Goal: Task Accomplishment & Management: Manage account settings

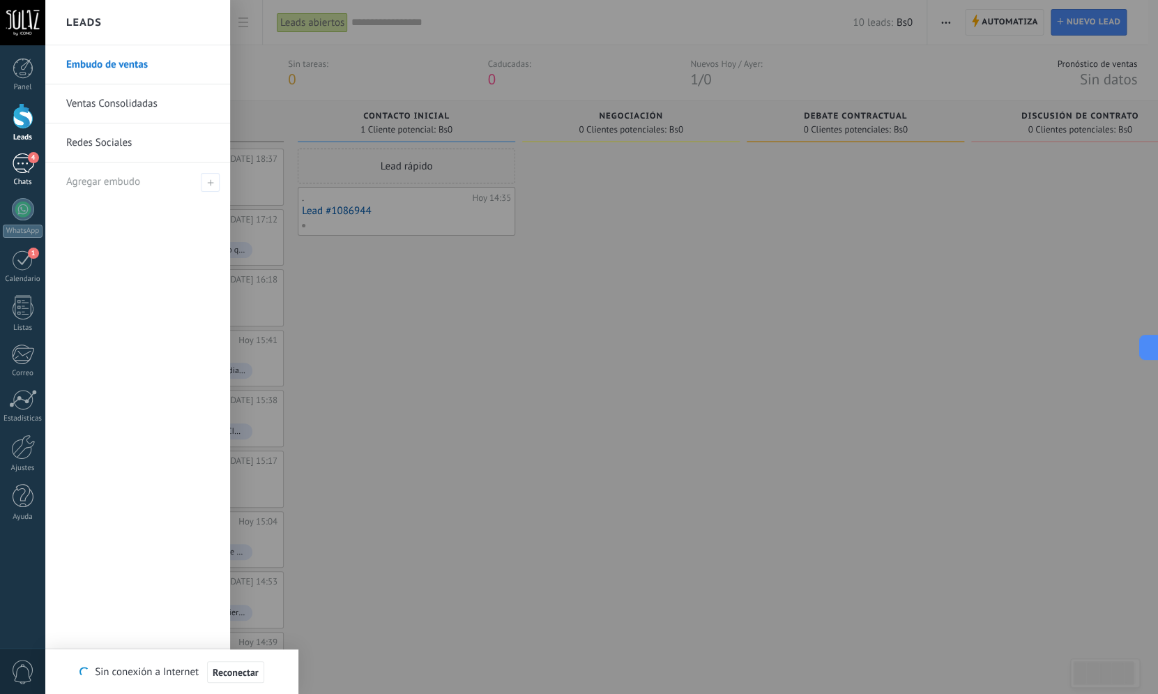
click at [30, 158] on span "4" at bounding box center [33, 157] width 11 height 11
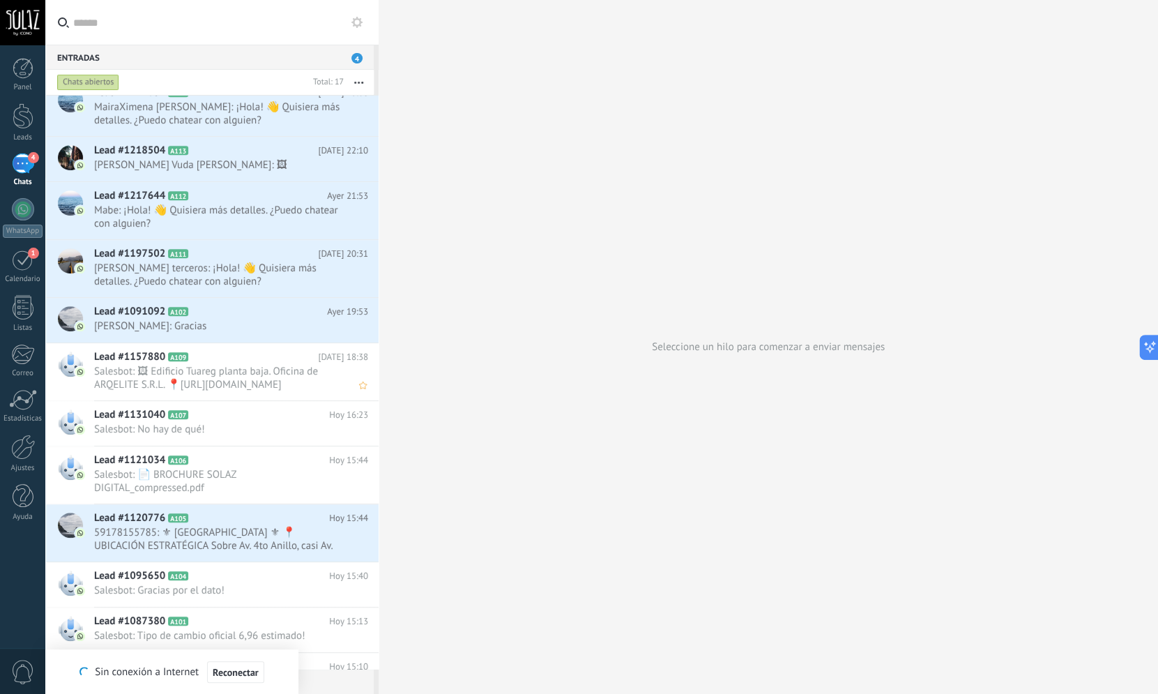
scroll to position [335, 0]
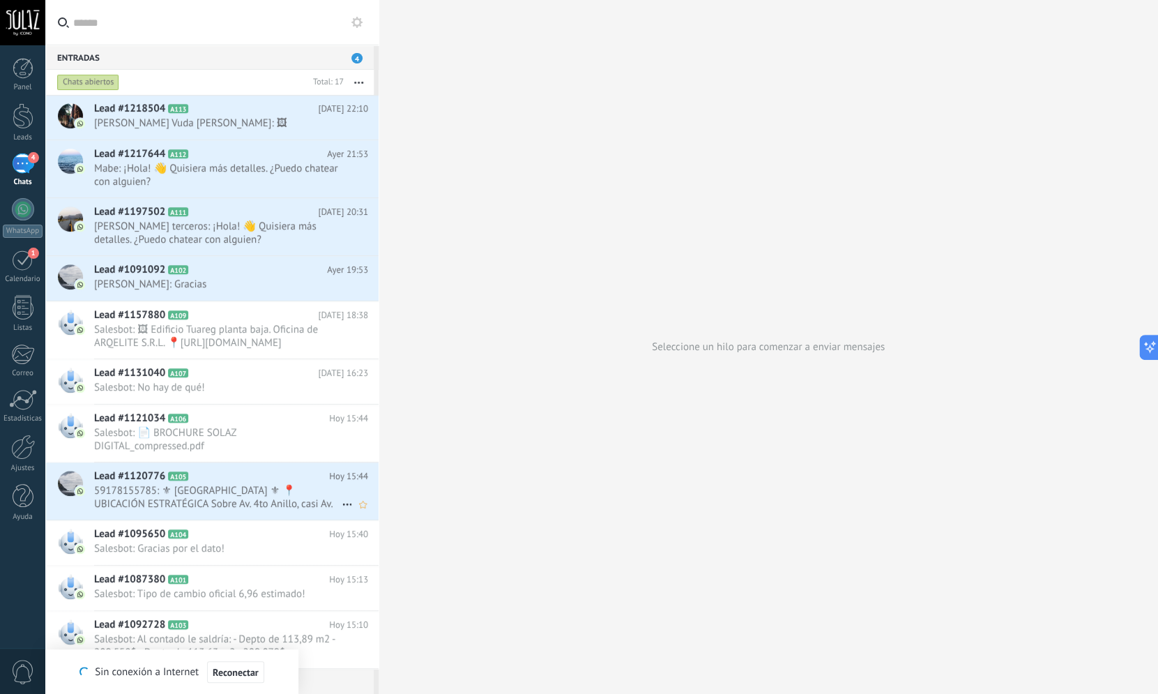
click at [137, 495] on span "59178155785: ⚜ [GEOGRAPHIC_DATA] ⚜ 📍 UBICACIÓN ESTRATÉGICA Sobre Av. 4to Anillo…" at bounding box center [217, 497] width 247 height 26
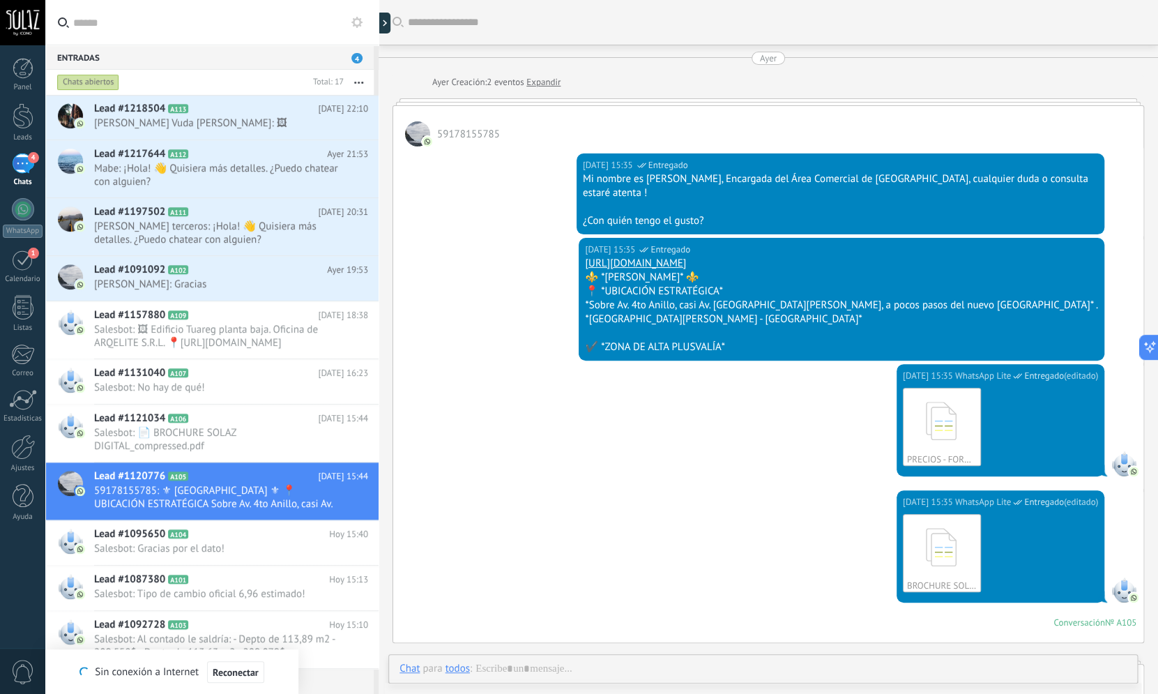
scroll to position [712, 0]
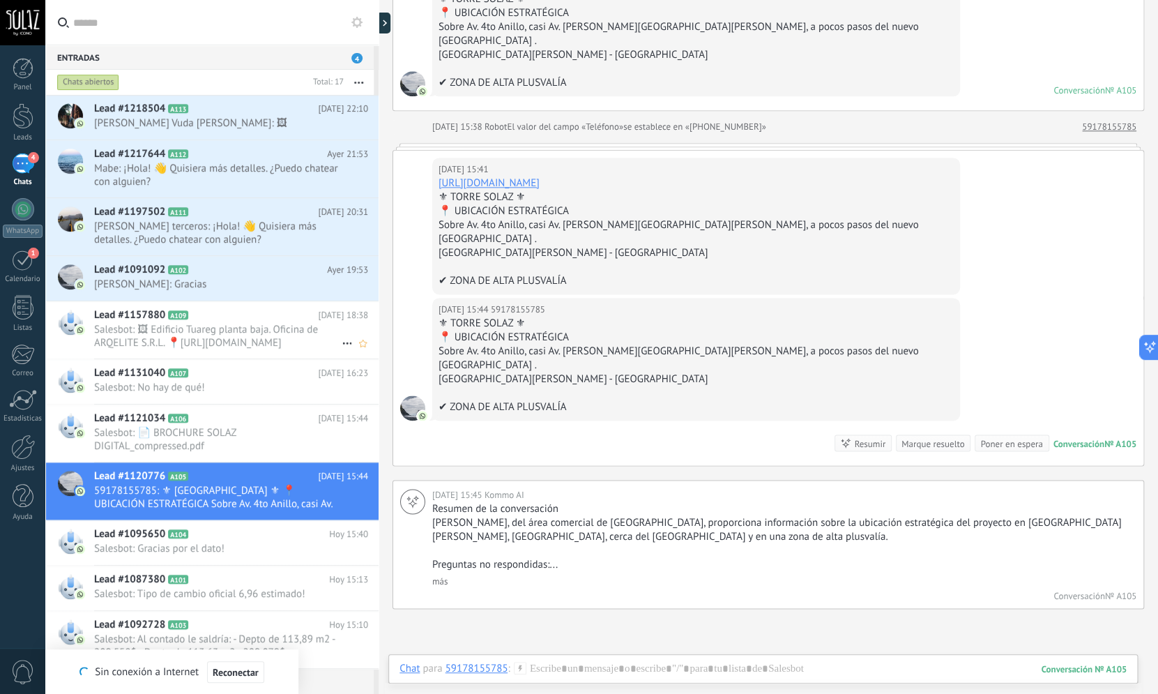
click at [120, 339] on span "Salesbot: 🖼 Edificio Tuareg planta baja. Oficina de ARQELITE S.R.L. 📍[URL][DOMA…" at bounding box center [217, 336] width 247 height 26
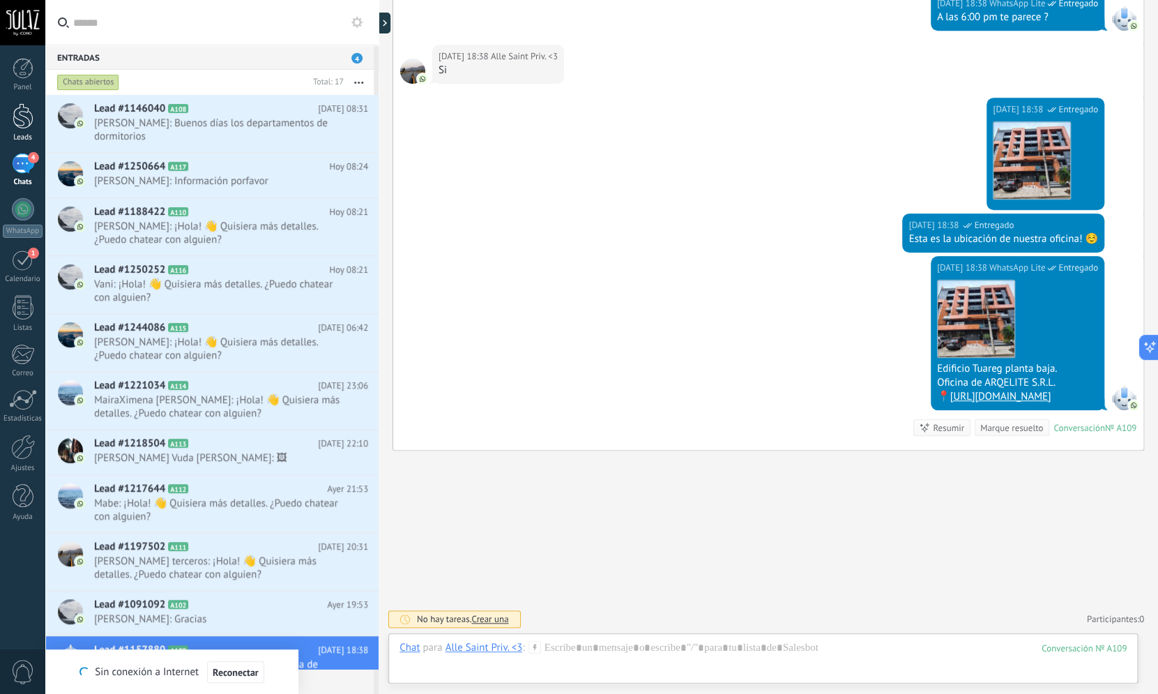
click at [30, 121] on div at bounding box center [23, 116] width 21 height 26
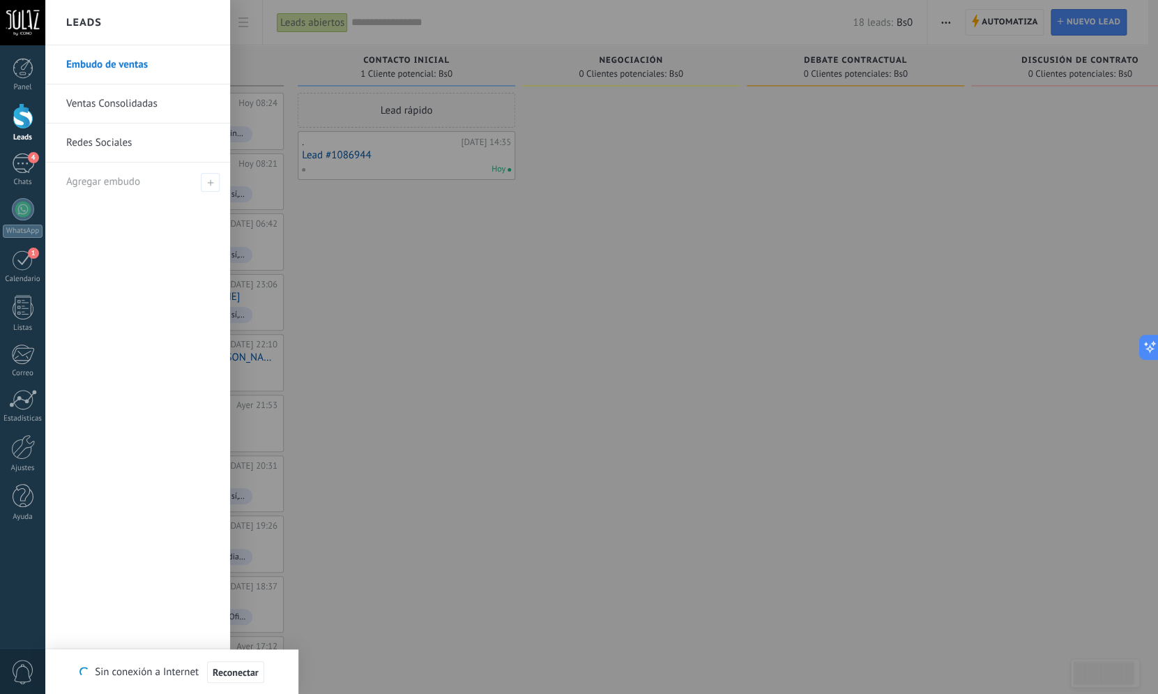
click at [24, 118] on div at bounding box center [23, 116] width 21 height 26
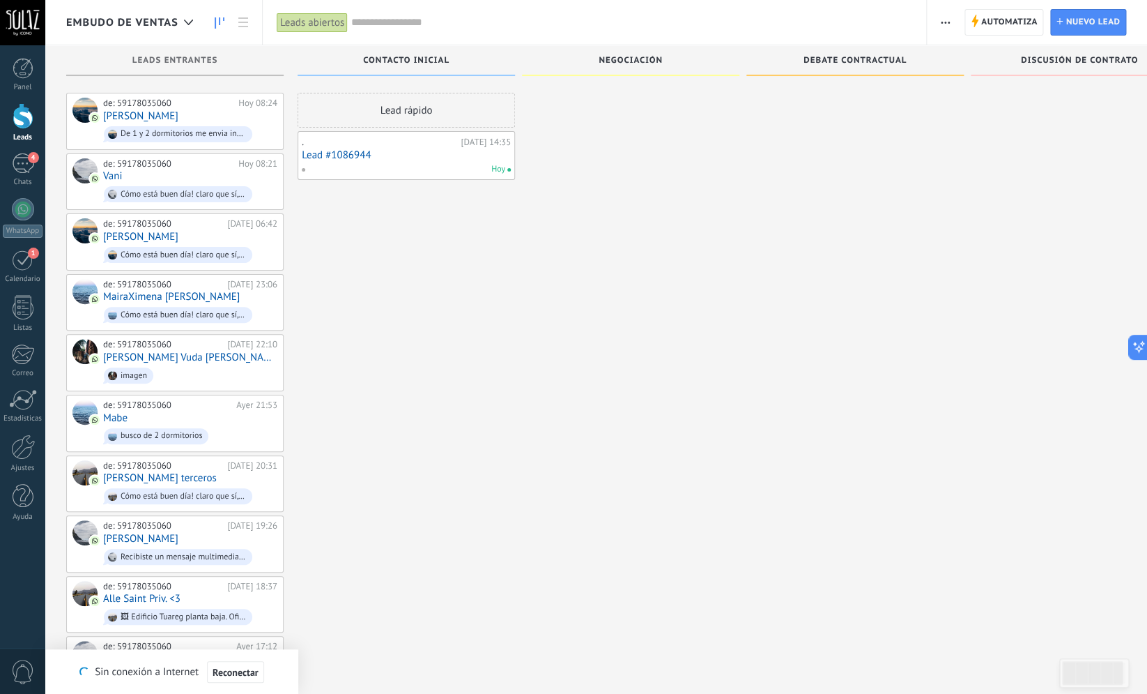
click at [175, 66] on div "Leads Entrantes" at bounding box center [175, 62] width 204 height 12
click at [418, 60] on span "Contacto inicial" at bounding box center [406, 61] width 86 height 10
click at [29, 78] on div at bounding box center [23, 68] width 21 height 21
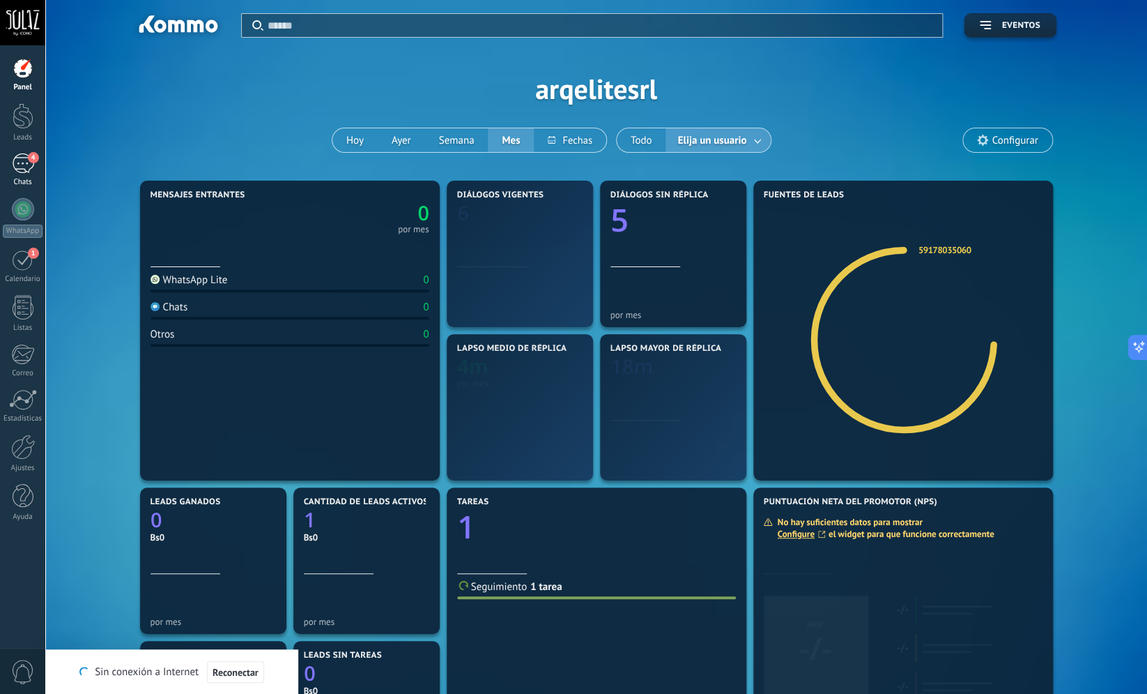
click at [23, 169] on div "4" at bounding box center [23, 163] width 22 height 20
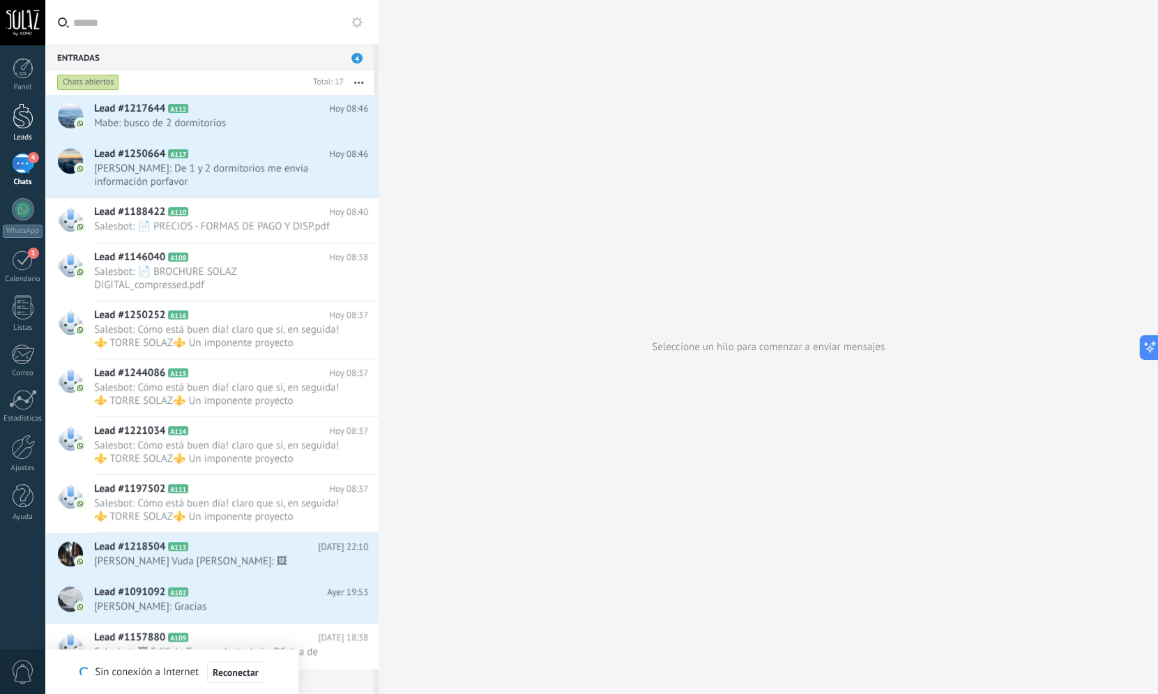
click at [21, 132] on div "Leads" at bounding box center [22, 122] width 45 height 39
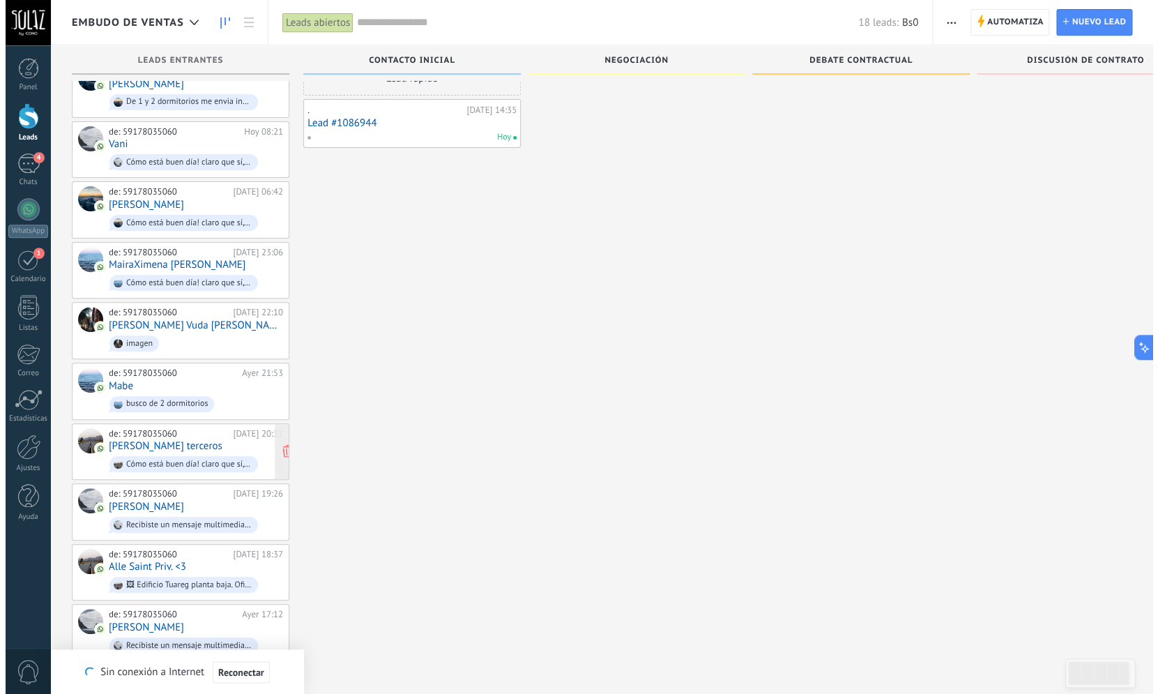
scroll to position [134, 0]
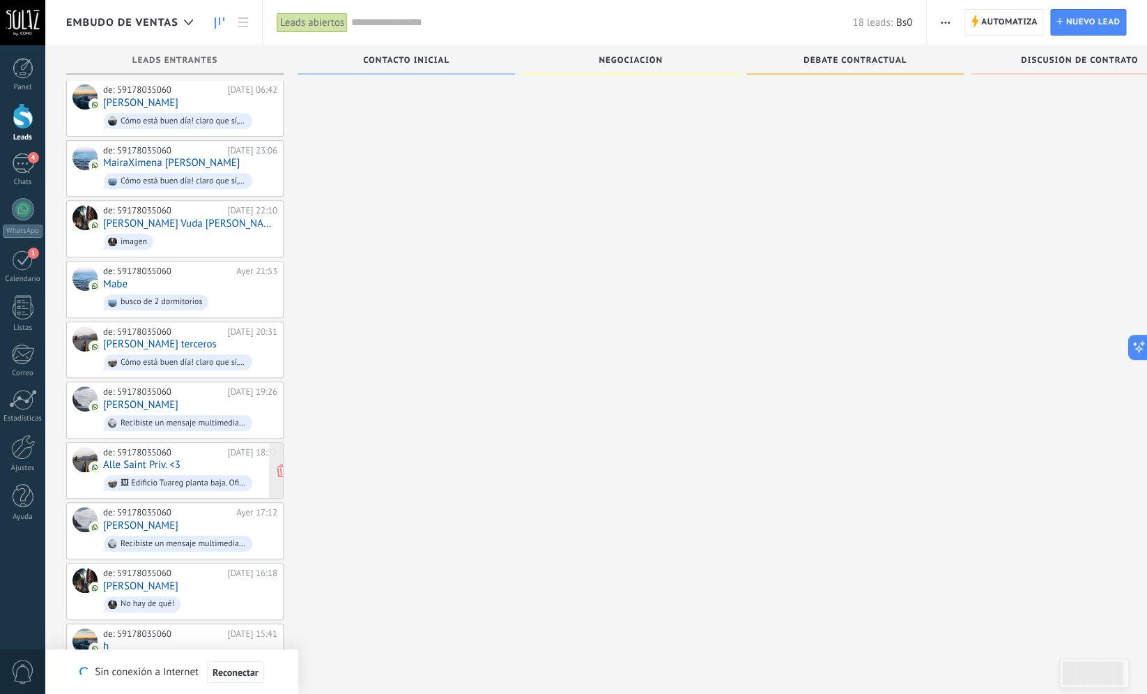
click at [153, 466] on div "de: 59178035060 [DATE] 18:37 Alle Saint Priv. <3 🖼 Edificio Tuareg planta baja.…" at bounding box center [190, 470] width 174 height 47
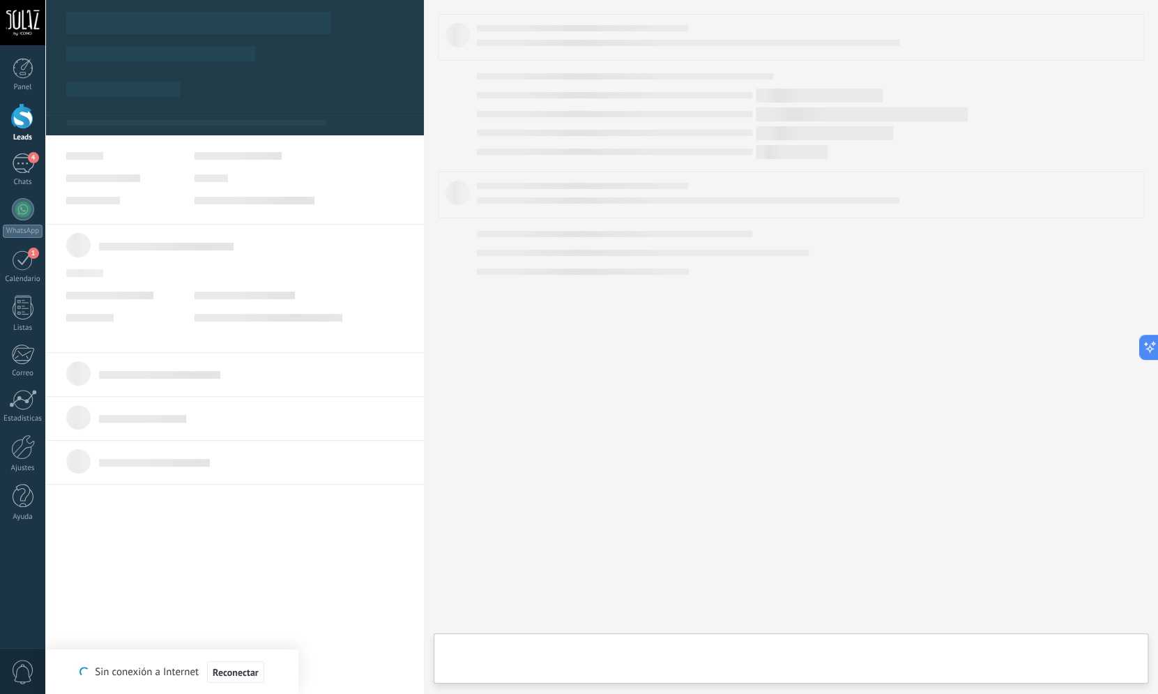
type textarea "**********"
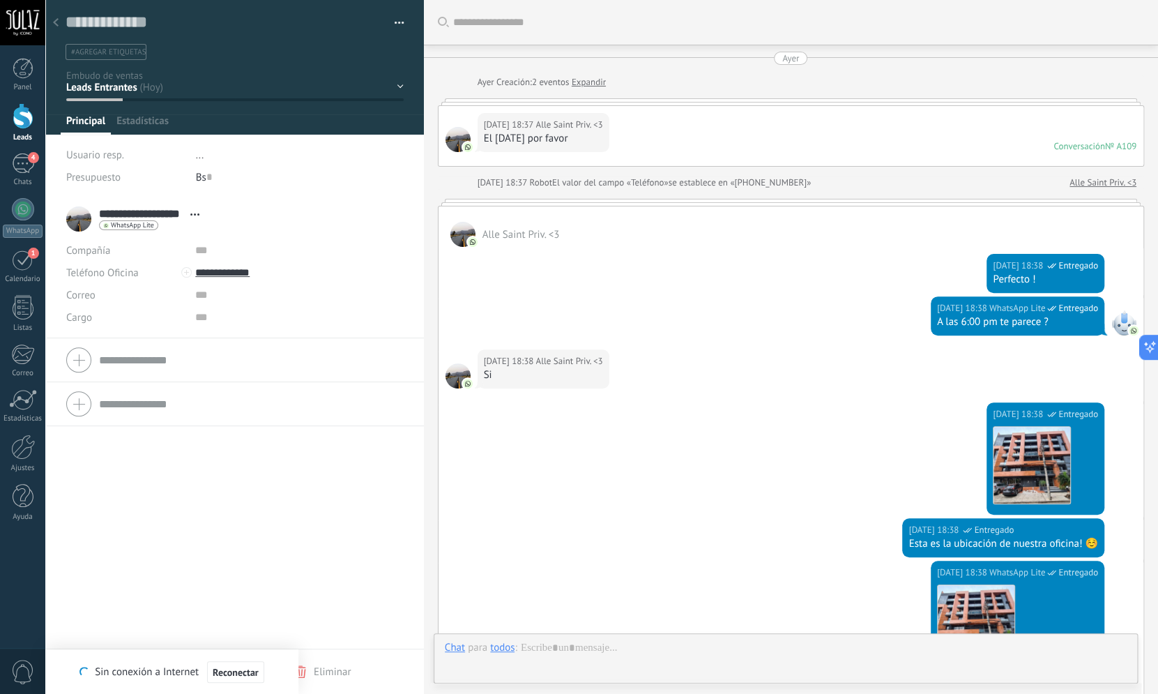
scroll to position [305, 0]
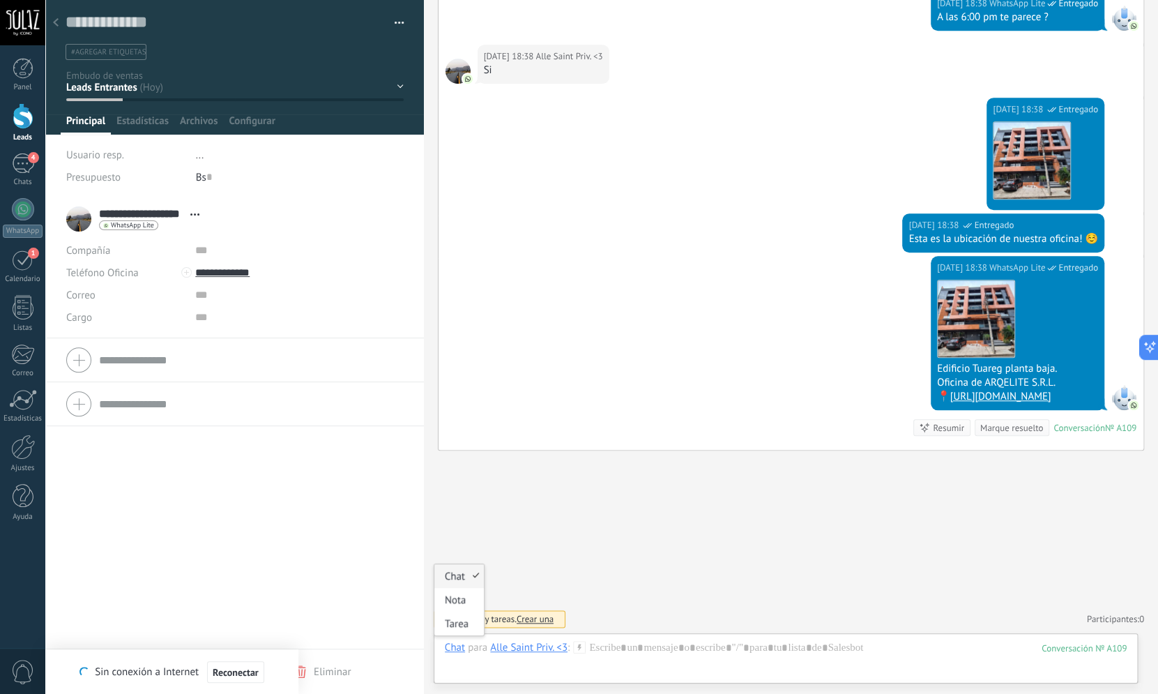
click at [453, 651] on div "Chat" at bounding box center [455, 647] width 20 height 13
click at [461, 627] on div "Tarea" at bounding box center [458, 623] width 49 height 24
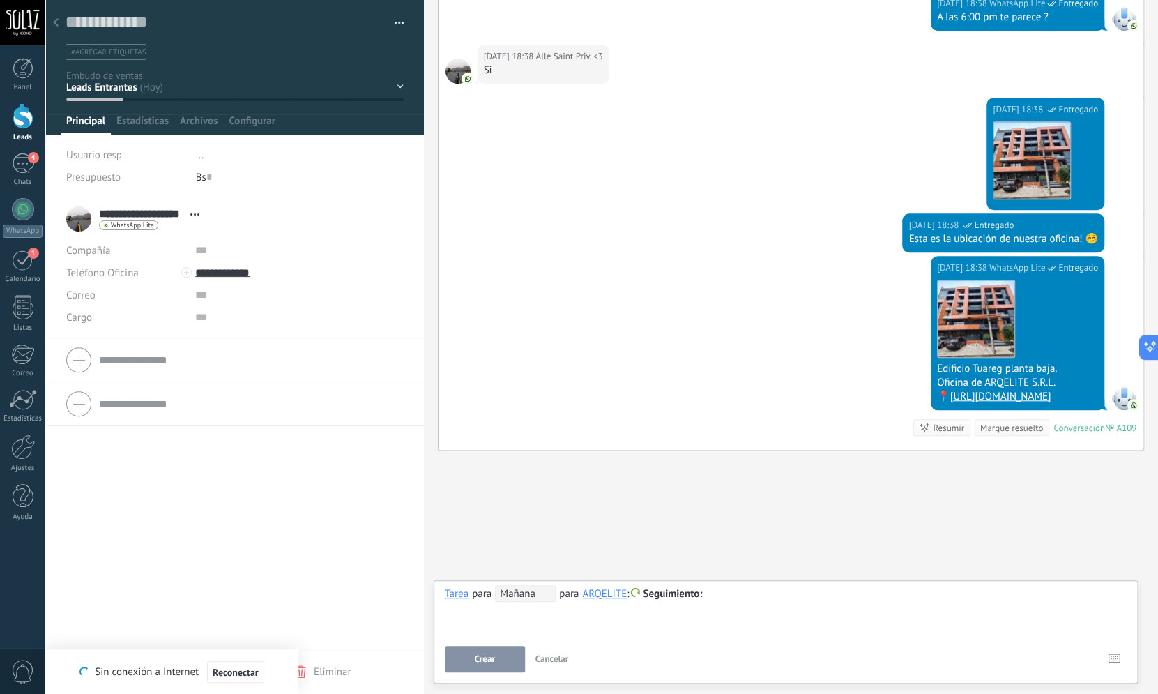
click at [536, 592] on span "Mañana" at bounding box center [525, 593] width 61 height 17
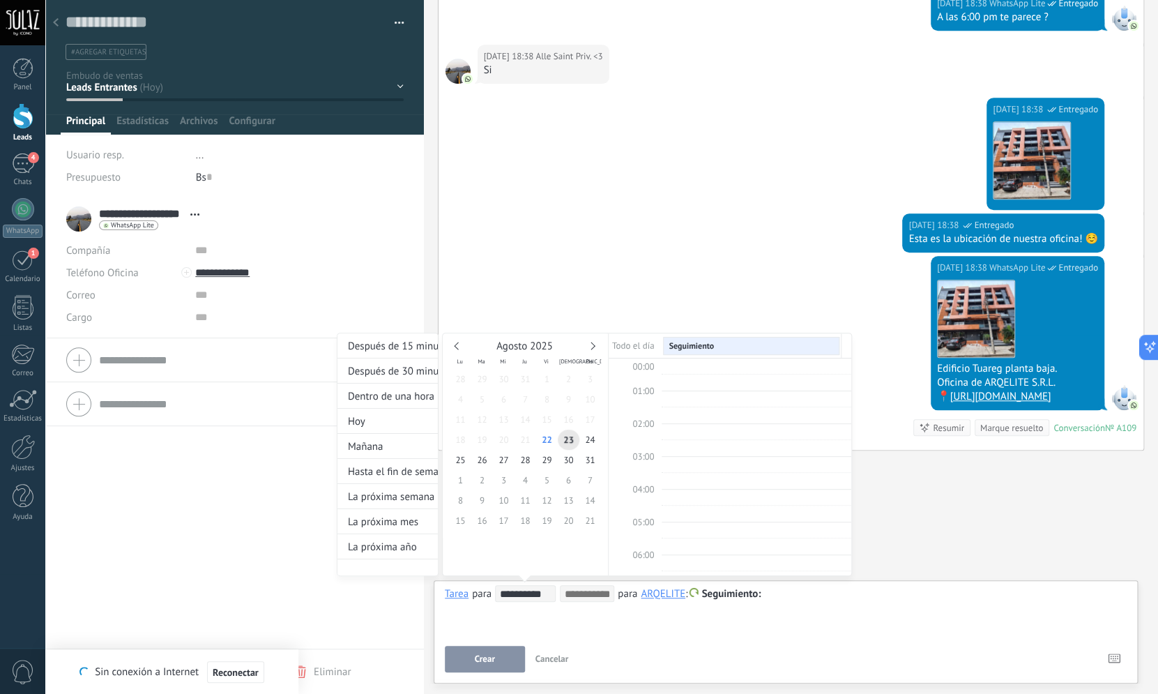
scroll to position [263, 0]
type input "**********"
click at [506, 464] on span "27" at bounding box center [504, 460] width 22 height 20
click at [673, 473] on div "00:00 01:00 02:00 03:00 04:00 05:00 06:00 07:00 08:00 09:00 10:00 11:00 12:00 1…" at bounding box center [729, 572] width 243 height 786
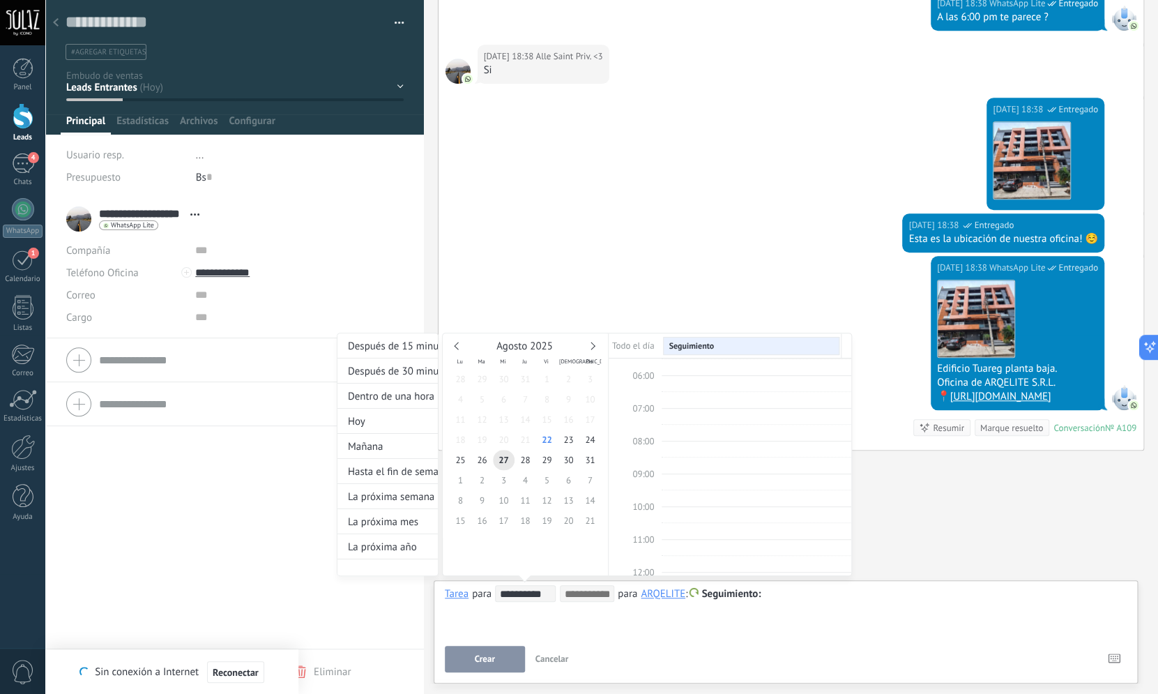
type input "**********"
click at [756, 465] on div "08:30 - 09:00 Seguimiento" at bounding box center [754, 467] width 172 height 12
click at [750, 468] on div at bounding box center [755, 470] width 182 height 6
click at [1110, 660] on div at bounding box center [579, 347] width 1158 height 694
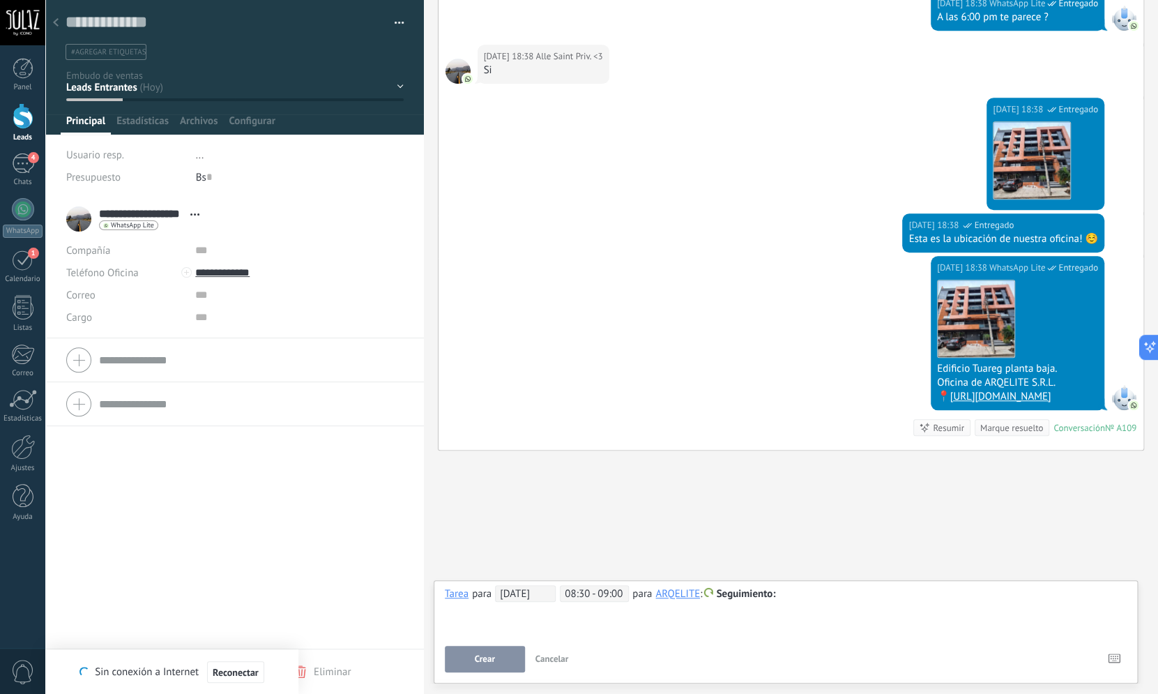
scroll to position [305, 0]
click at [783, 595] on div at bounding box center [786, 593] width 682 height 17
click at [482, 652] on button "Crear" at bounding box center [485, 658] width 80 height 26
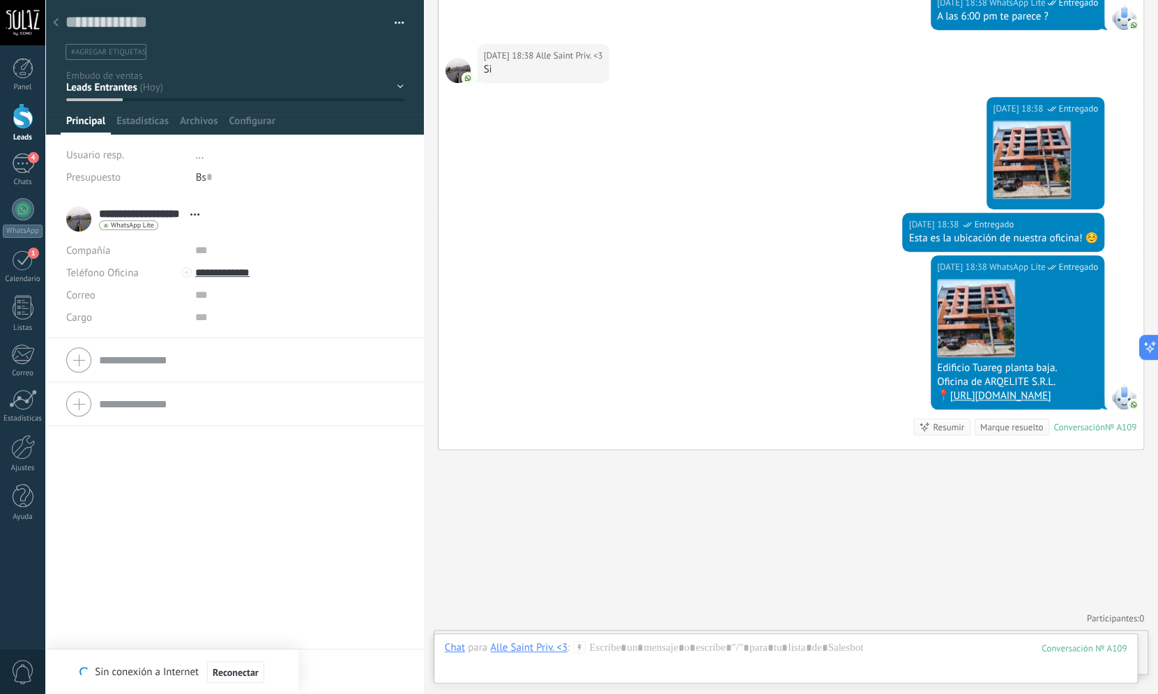
scroll to position [354, 0]
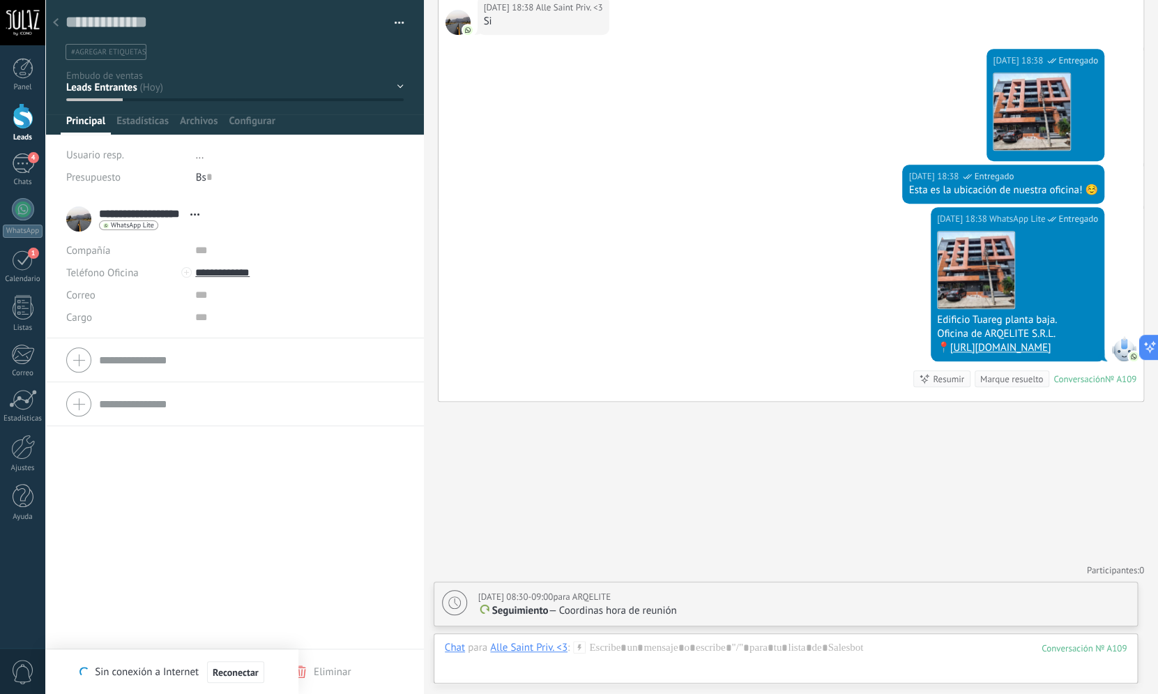
click at [632, 615] on p "Seguimiento — Coordinas hora de reunión" at bounding box center [803, 611] width 651 height 14
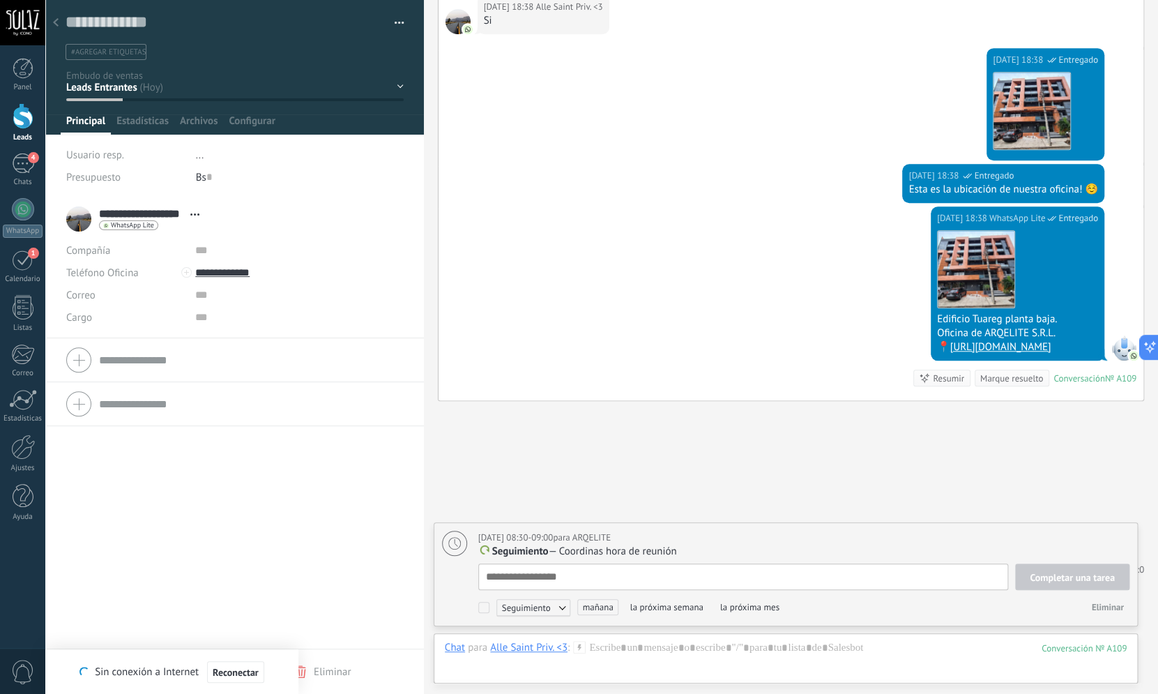
type textarea "**********"
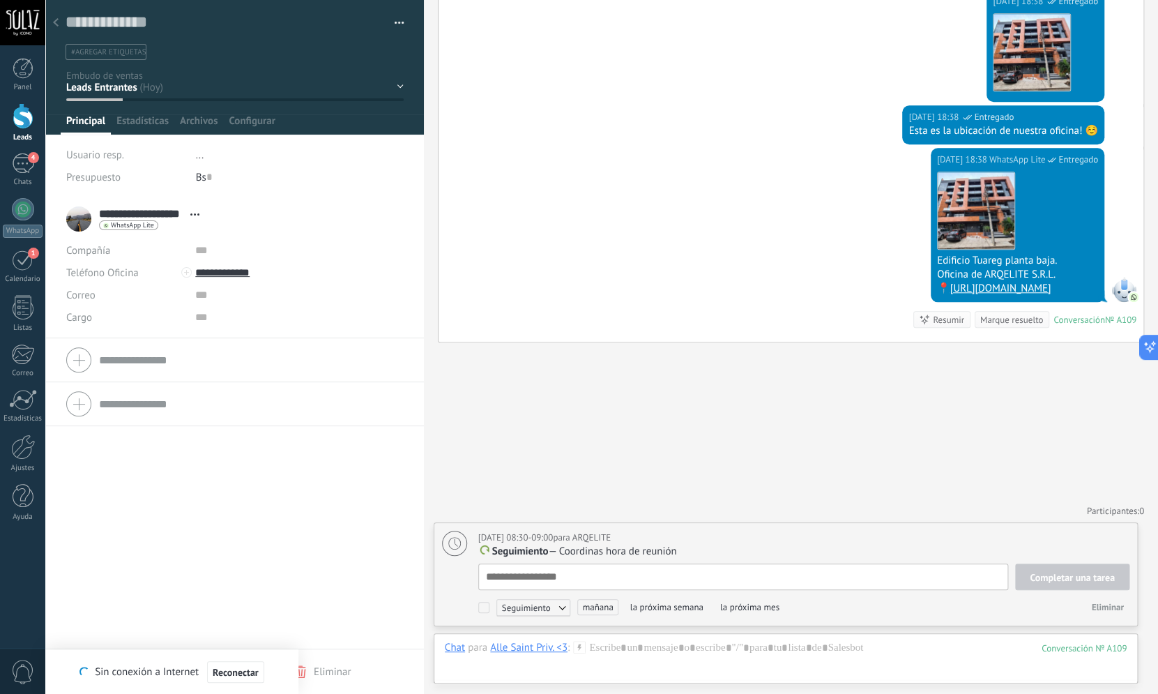
click at [660, 554] on p "Seguimiento — Coordinas hora de reunión" at bounding box center [803, 551] width 651 height 14
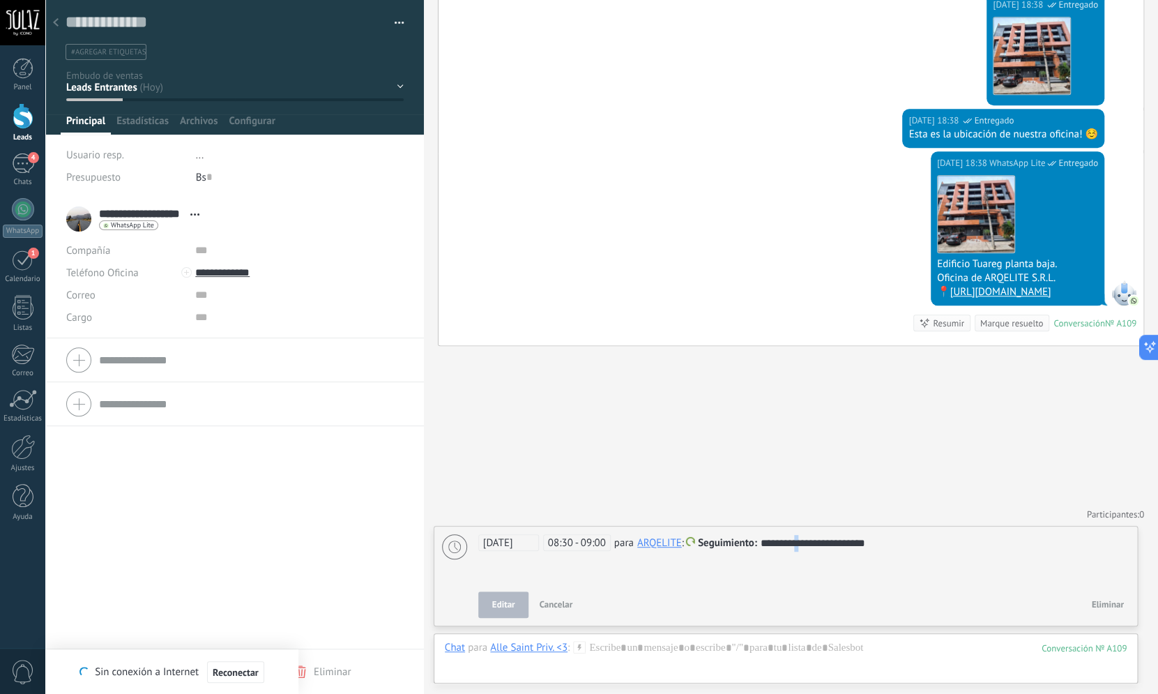
click at [808, 544] on div "**********" at bounding box center [803, 543] width 651 height 17
click at [493, 607] on span "Editar" at bounding box center [503, 604] width 23 height 10
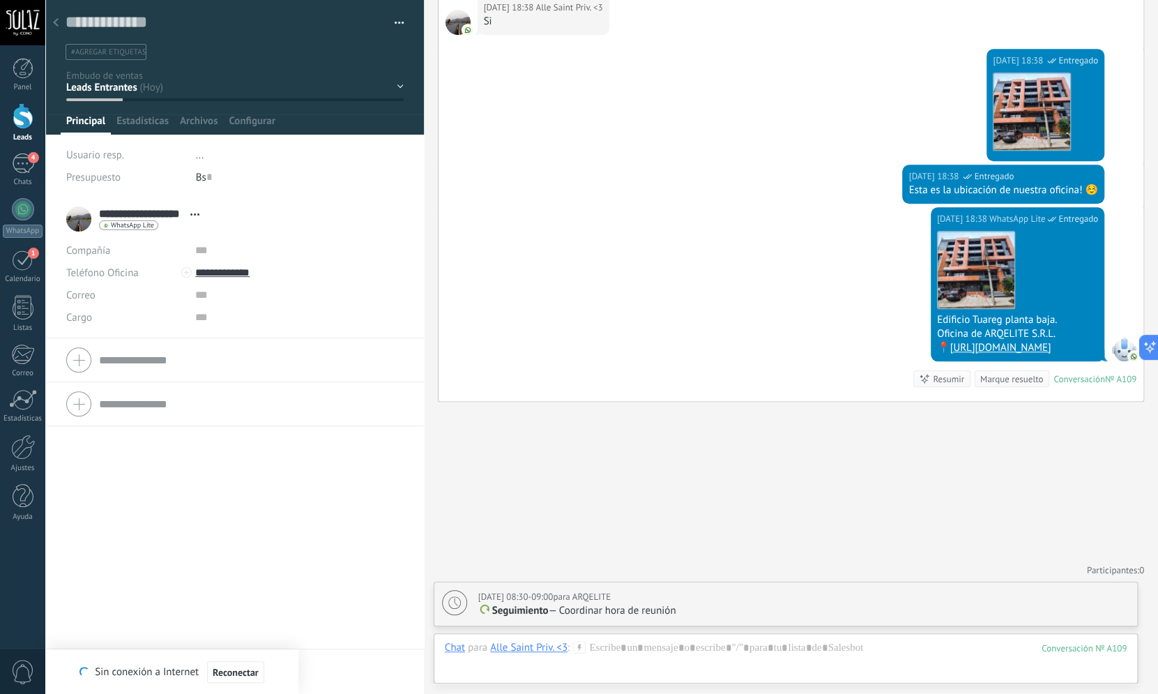
scroll to position [354, 0]
click at [589, 512] on div "Buscar Carga más [DATE] [DATE] Creación: 2 eventos Expandir [DATE] 18:37 Alle S…" at bounding box center [791, 170] width 734 height 1047
click at [604, 501] on div "Buscar Carga más [DATE] [DATE] Creación: 2 eventos Expandir [DATE] 18:37 Alle S…" at bounding box center [791, 170] width 734 height 1047
click at [24, 151] on div "Panel Leads 4 Chats WhatsApp Clientes 1" at bounding box center [22, 296] width 45 height 477
click at [24, 162] on div "4" at bounding box center [23, 163] width 22 height 20
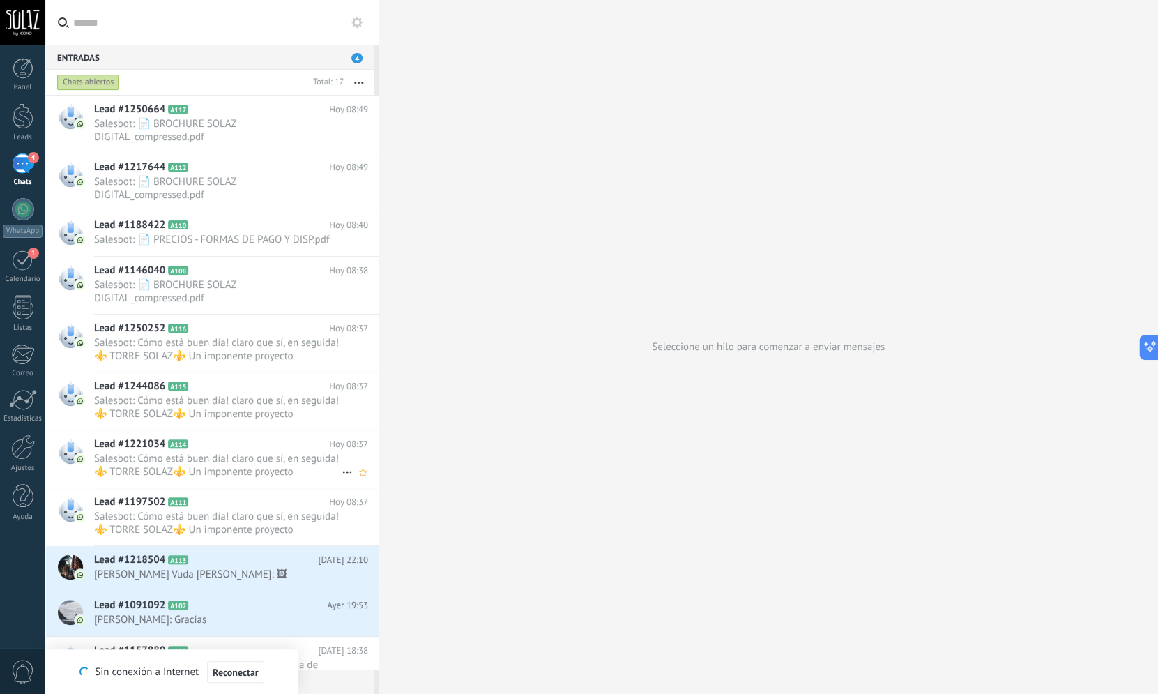
scroll to position [335, 0]
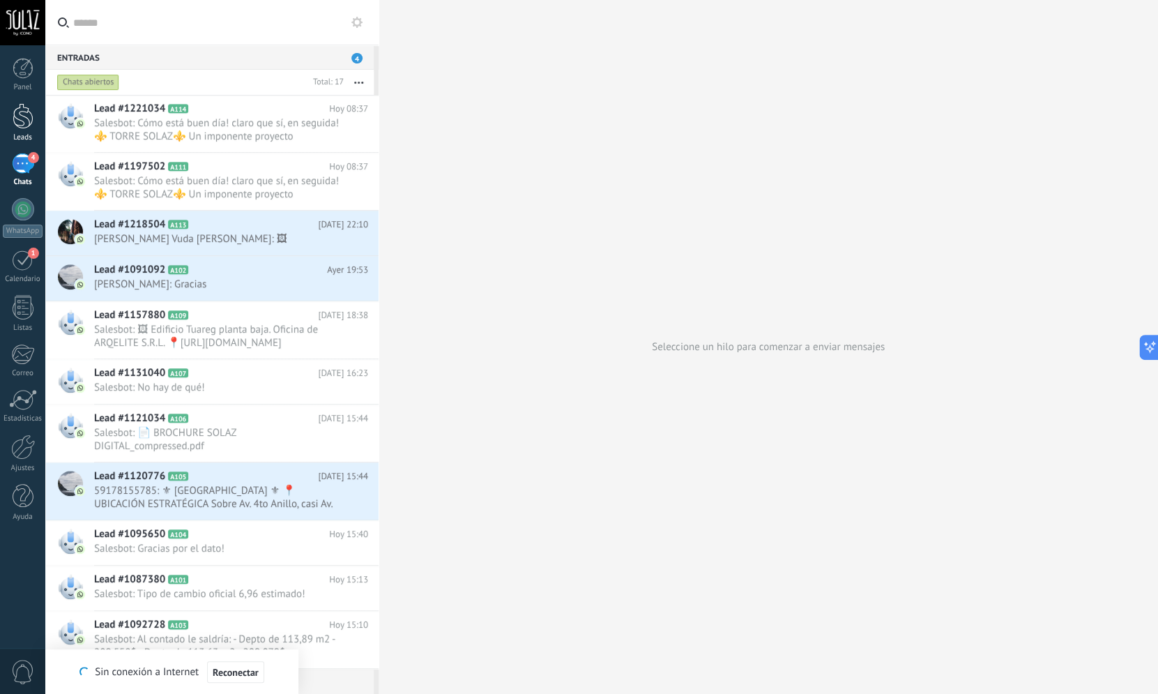
click at [22, 117] on div at bounding box center [23, 116] width 21 height 26
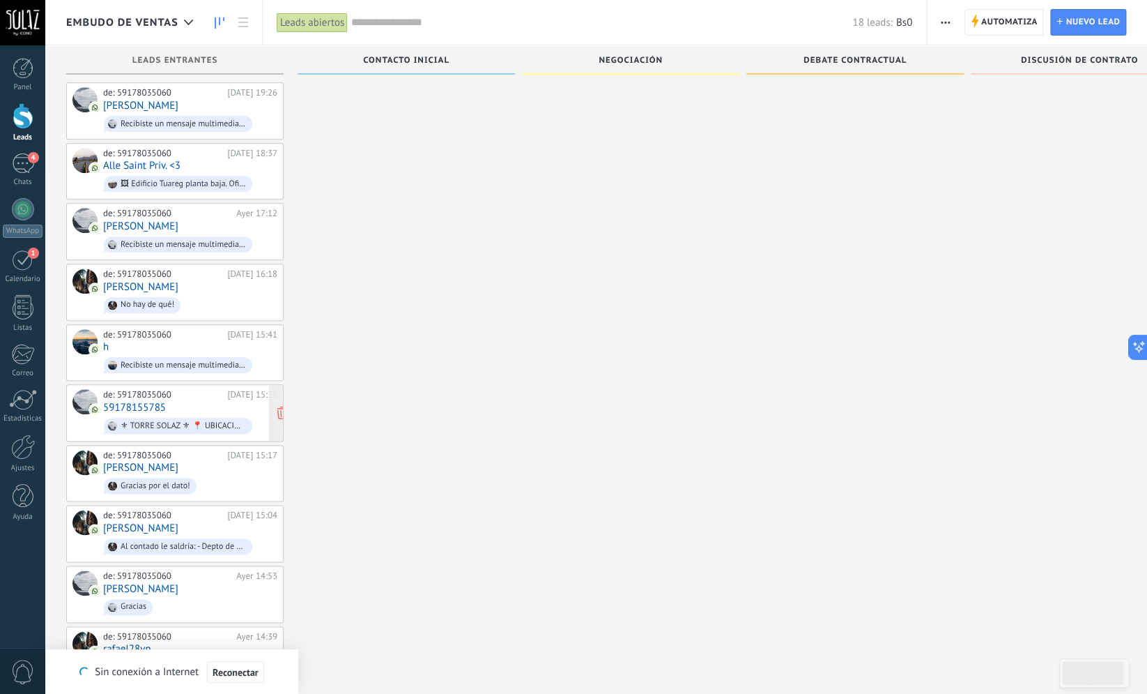
scroll to position [444, 0]
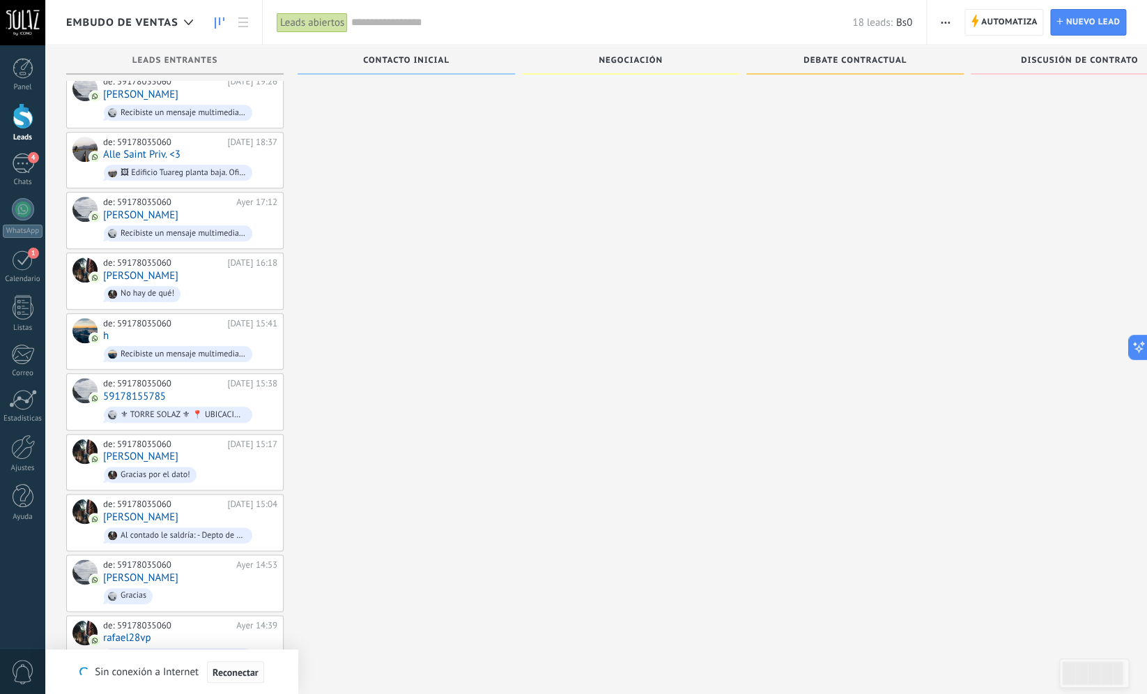
click at [215, 675] on span "Reconectar" at bounding box center [236, 672] width 46 height 10
click at [462, 489] on div "Lead rápido . [DATE] 14:35 Lead #1086944 [DATE]" at bounding box center [406, 160] width 217 height 1023
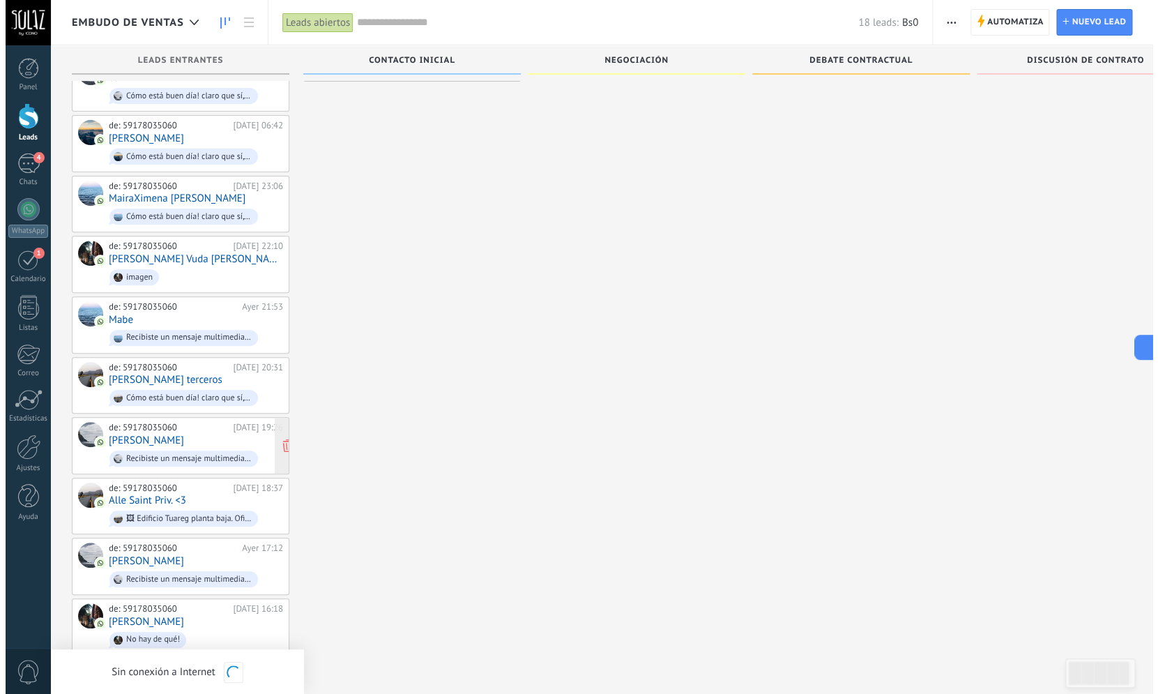
scroll to position [0, 0]
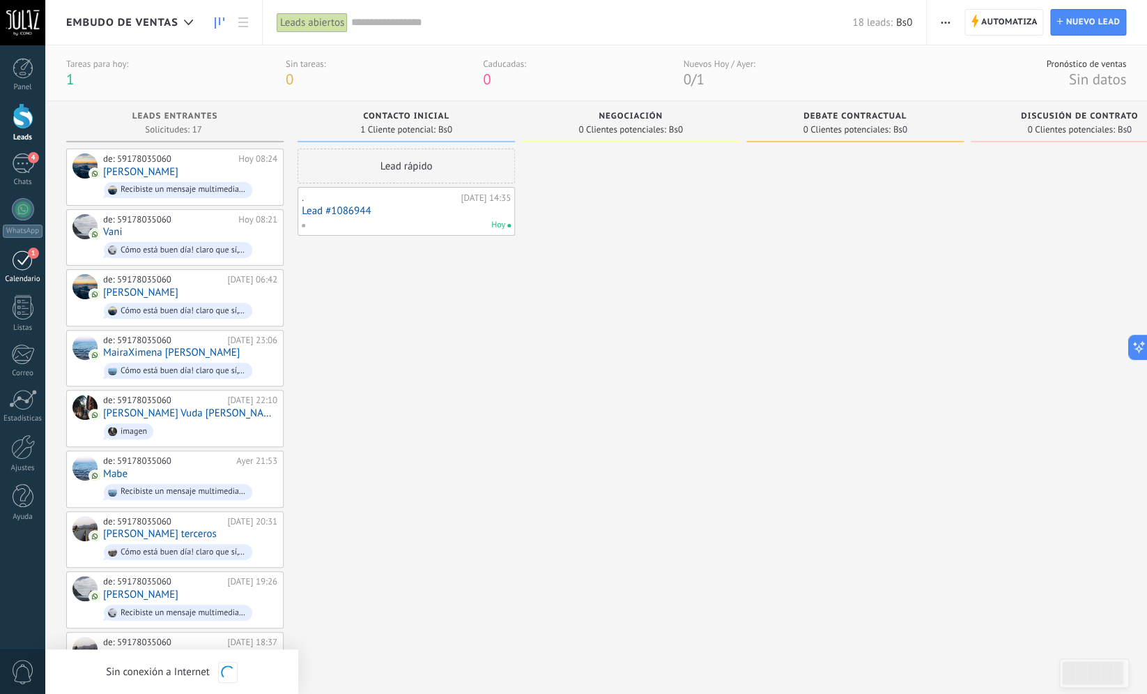
click at [24, 269] on div "1" at bounding box center [23, 260] width 22 height 22
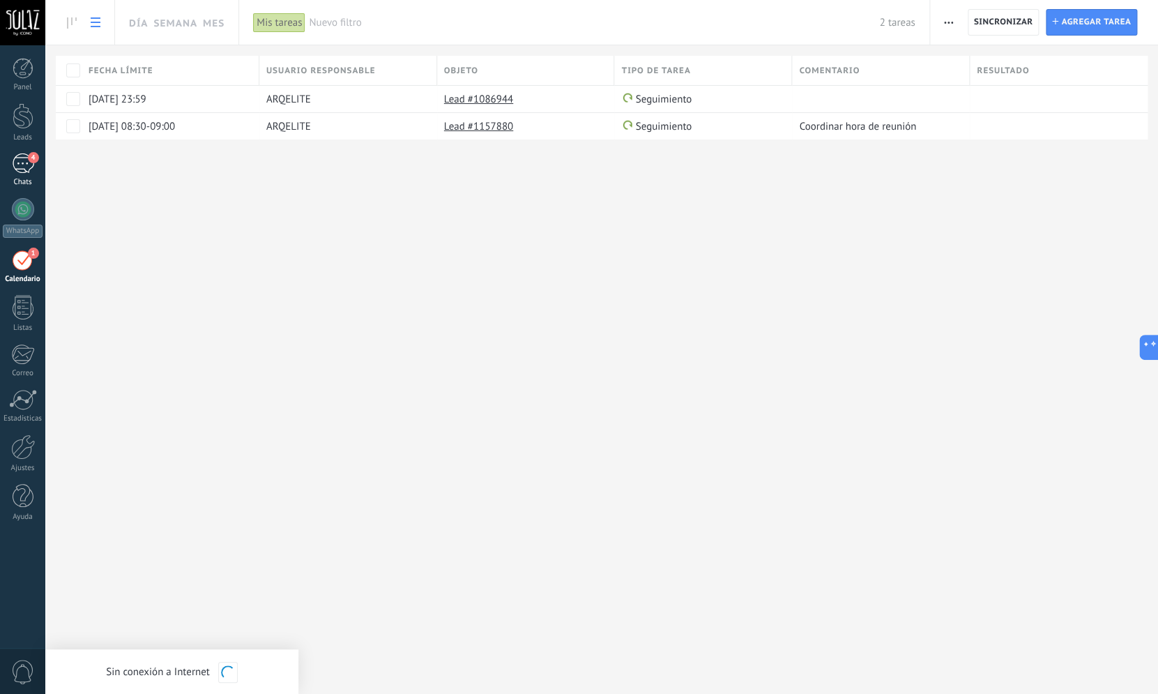
click at [29, 160] on span "4" at bounding box center [33, 157] width 11 height 11
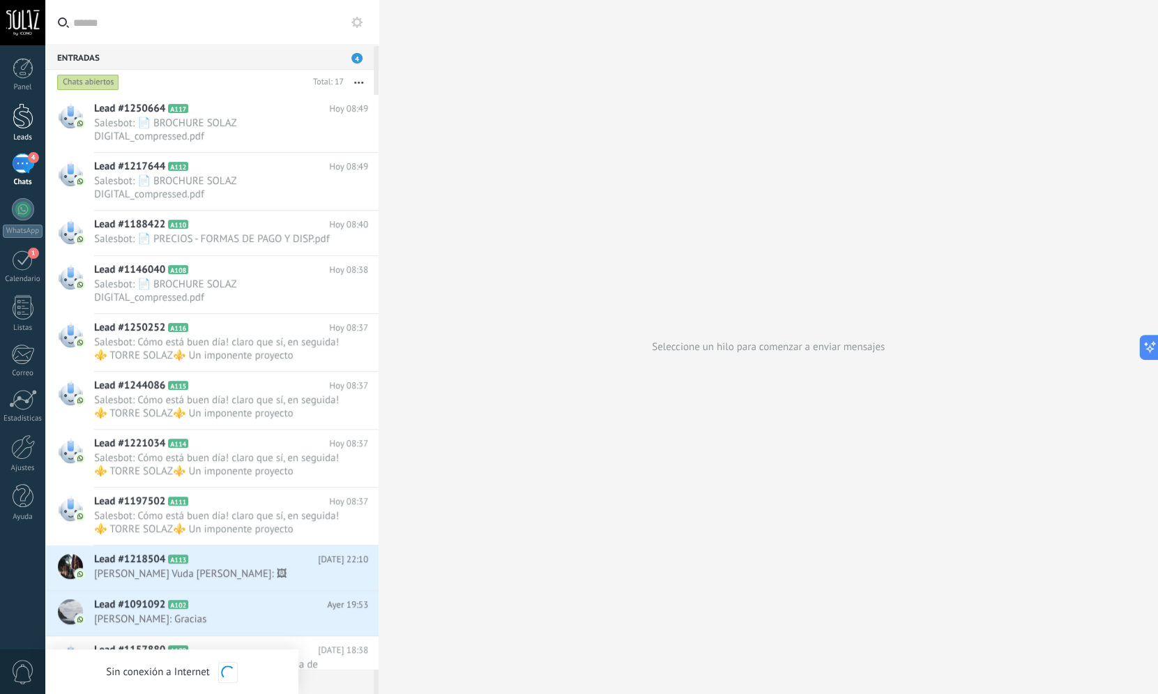
click at [23, 124] on div at bounding box center [23, 116] width 21 height 26
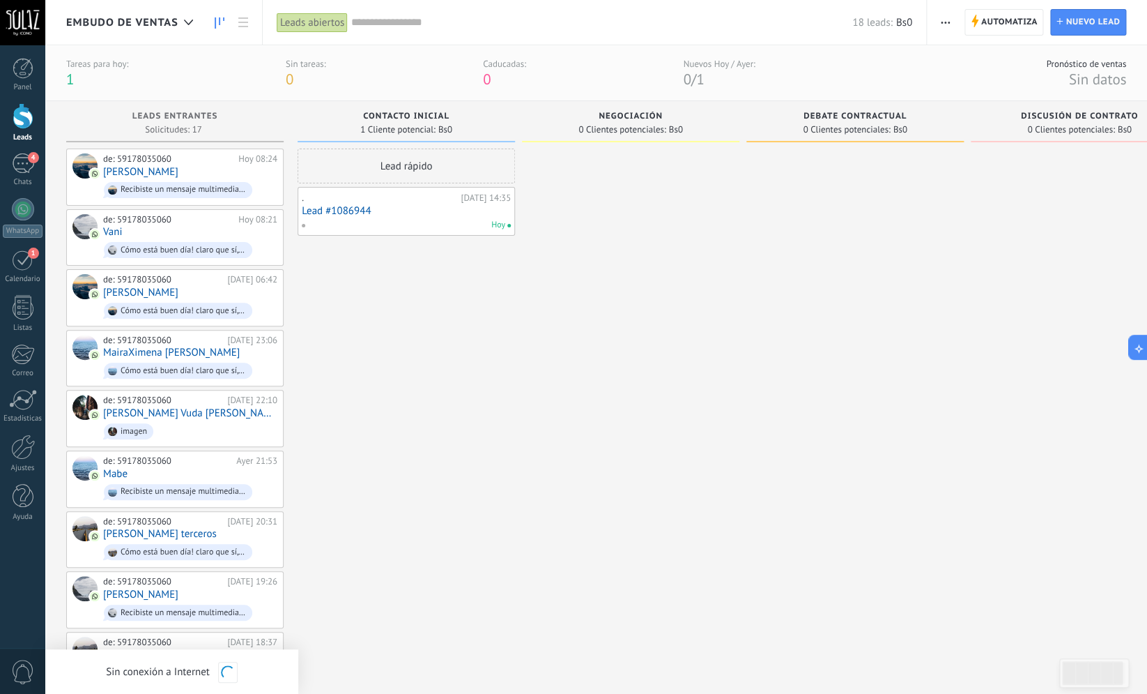
click at [69, 76] on span "1" at bounding box center [70, 79] width 8 height 19
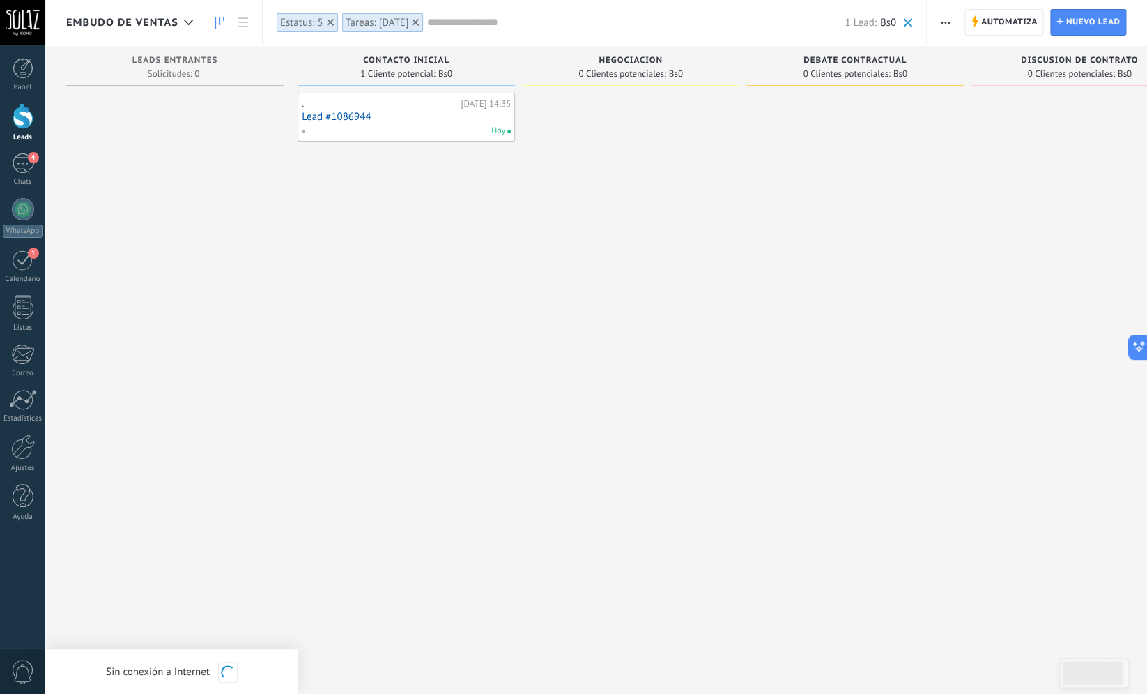
click at [348, 123] on div ". [DATE] 14:35 Lead #1086944 [DATE]" at bounding box center [406, 117] width 209 height 40
click at [353, 117] on link "Lead #1086944" at bounding box center [406, 117] width 209 height 12
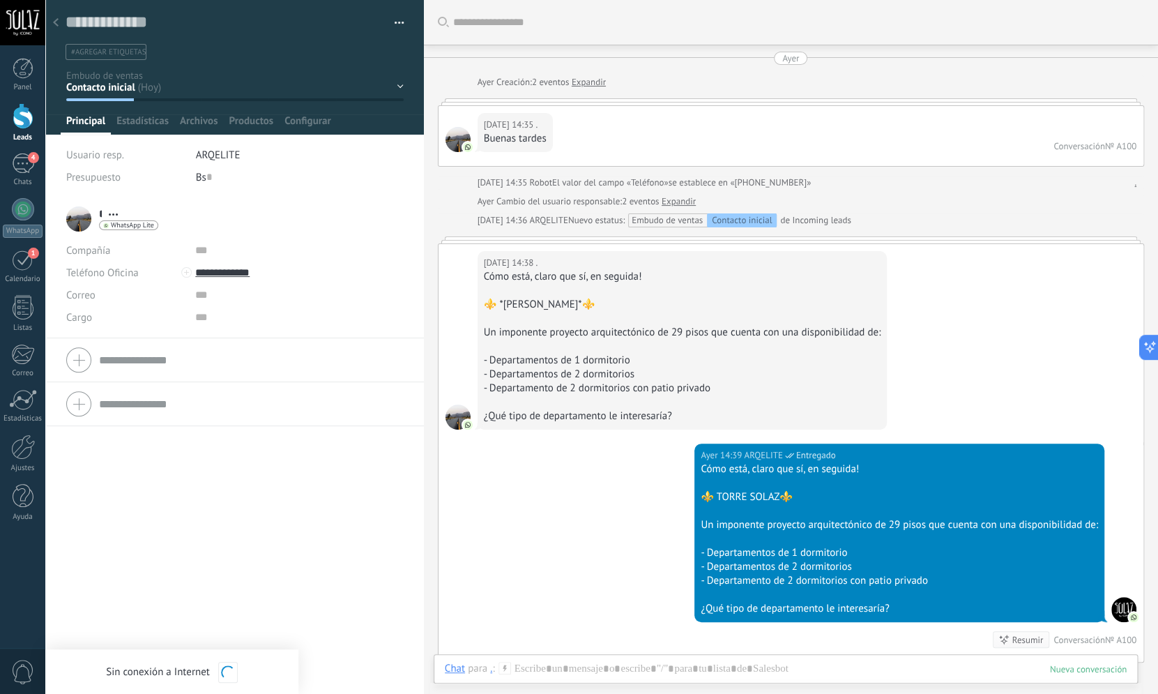
click at [463, 151] on img at bounding box center [468, 147] width 10 height 10
click at [465, 147] on img at bounding box center [468, 147] width 10 height 10
click at [683, 201] on link "Expandir" at bounding box center [678, 201] width 34 height 14
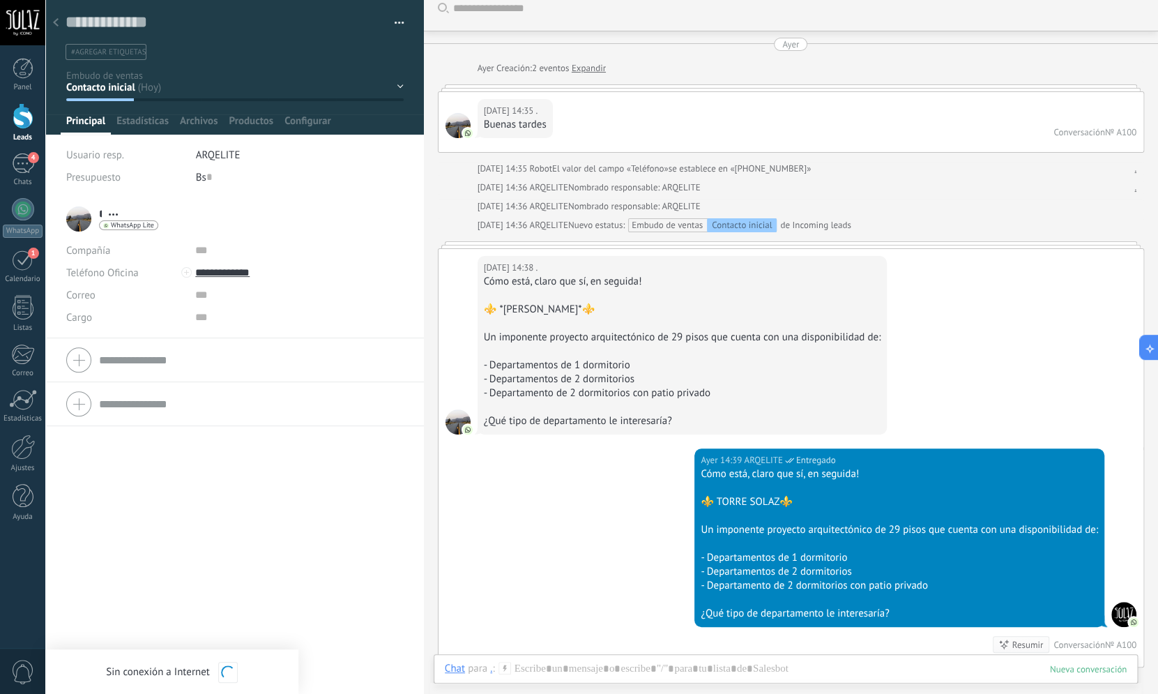
scroll to position [303, 0]
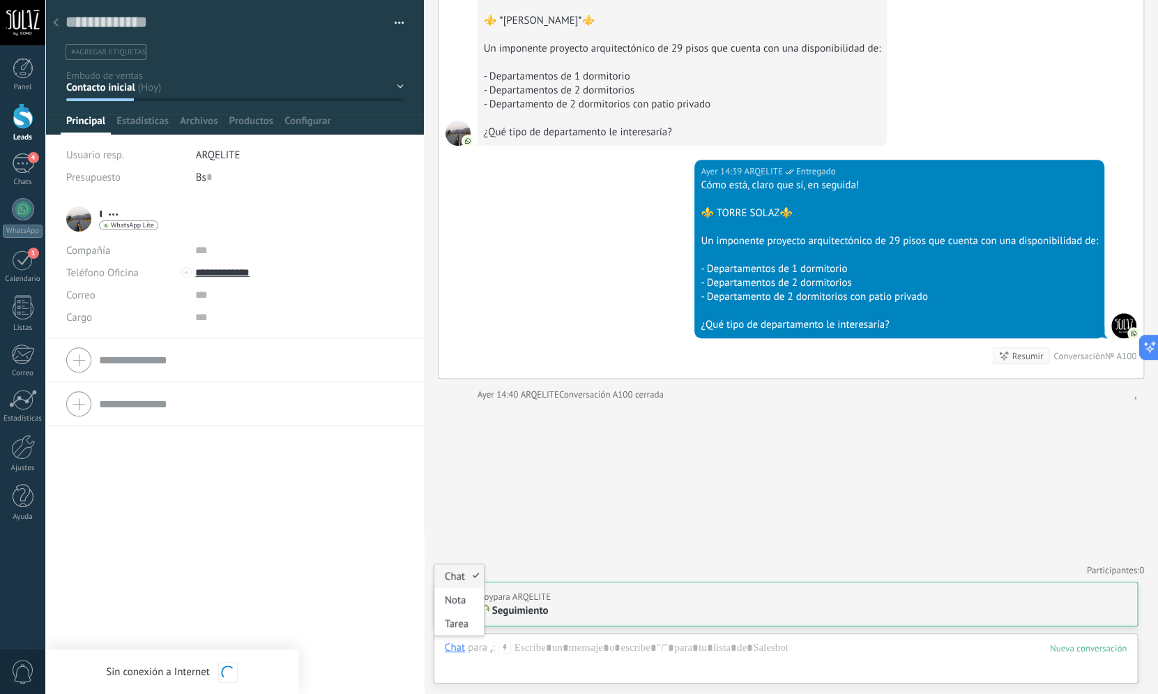
click at [459, 649] on div "Chat" at bounding box center [455, 647] width 20 height 13
click at [516, 493] on div "Buscar Carga más [DATE] [DATE] Creación: 2 eventos Expandir [DATE] 14:35 . Buen…" at bounding box center [791, 195] width 734 height 996
click at [503, 608] on span "Seguimiento" at bounding box center [520, 610] width 56 height 13
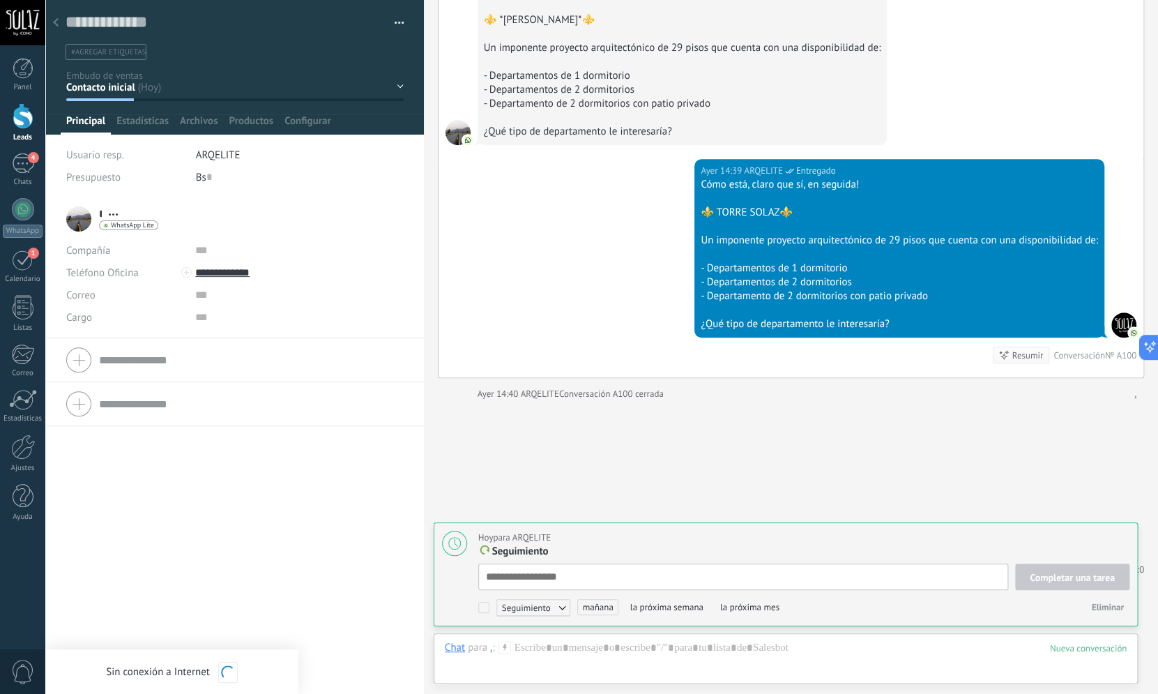
scroll to position [14, 0]
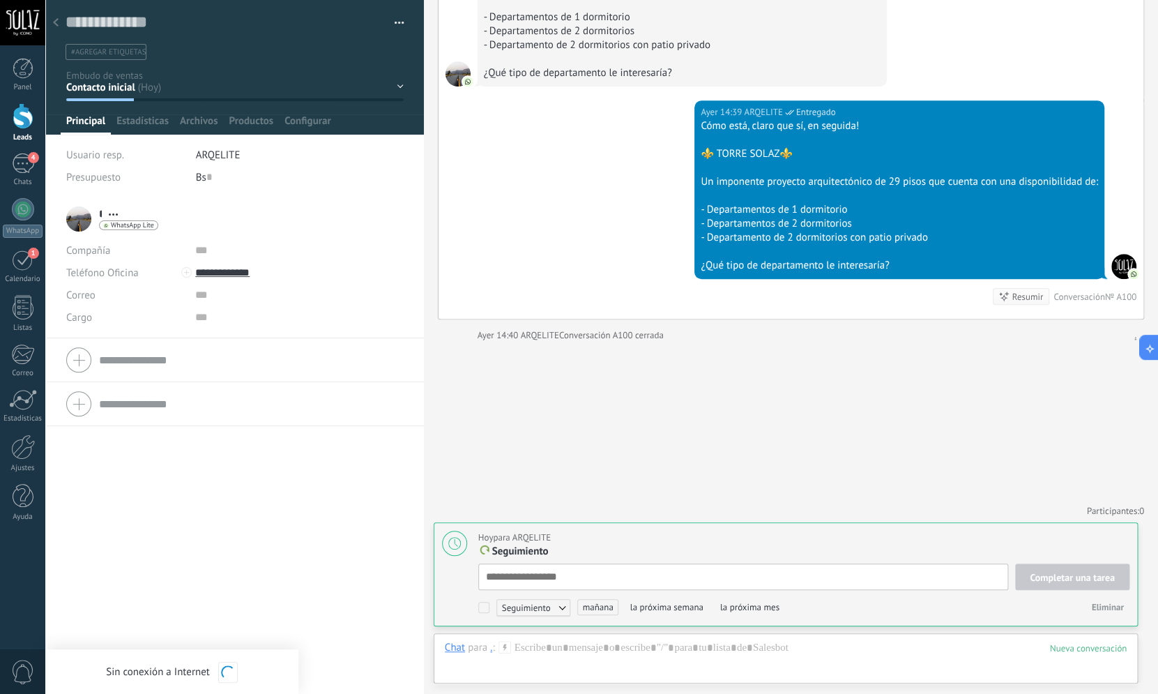
click at [1091, 609] on button "Eliminar" at bounding box center [1106, 607] width 43 height 21
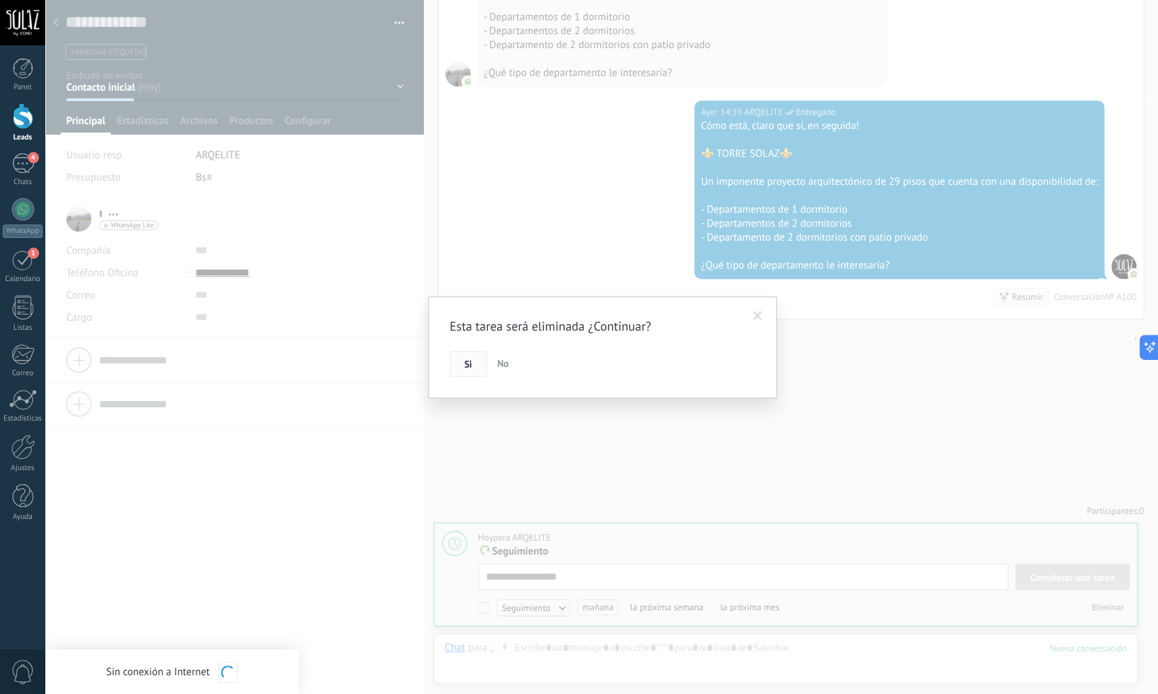
click at [473, 363] on button "Si" at bounding box center [468, 364] width 37 height 26
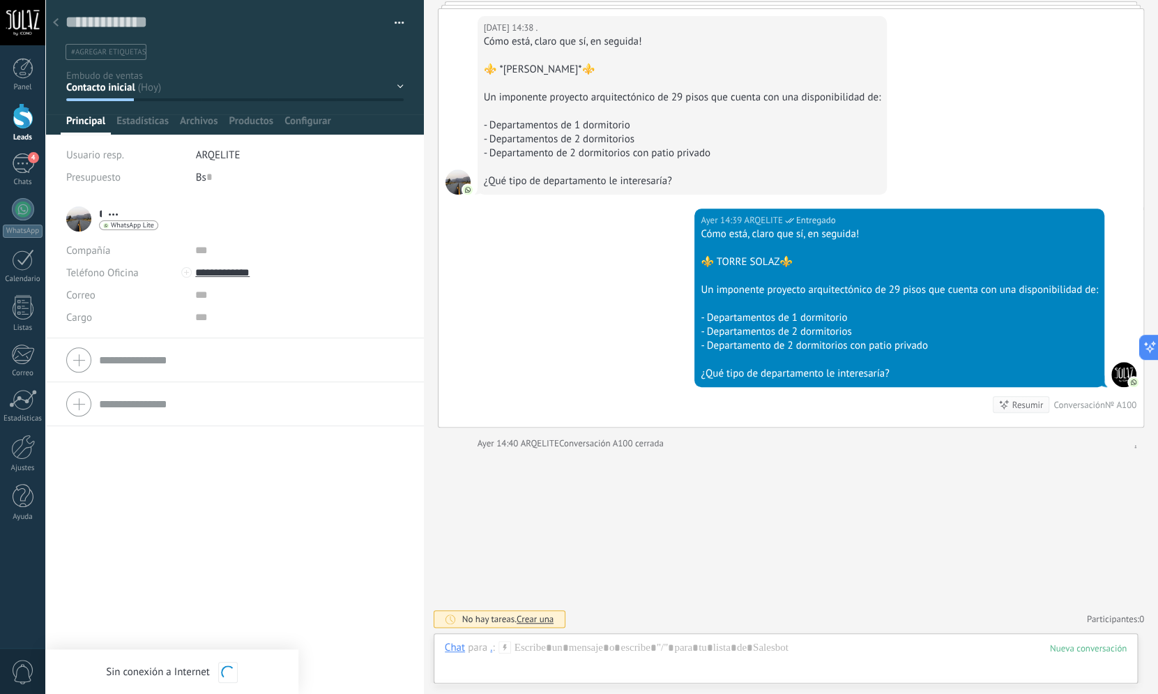
scroll to position [254, 0]
click at [615, 490] on div "Buscar Carga más [DATE] [DATE] Creación: 2 eventos Expandir [DATE] 14:35 . Buen…" at bounding box center [791, 219] width 734 height 947
click at [260, 299] on input "text" at bounding box center [298, 295] width 207 height 22
click at [222, 330] on li "* . * . Apellido Abrir detalle Copie el nombre" at bounding box center [234, 267] width 378 height 141
click at [24, 162] on div "4" at bounding box center [23, 163] width 22 height 20
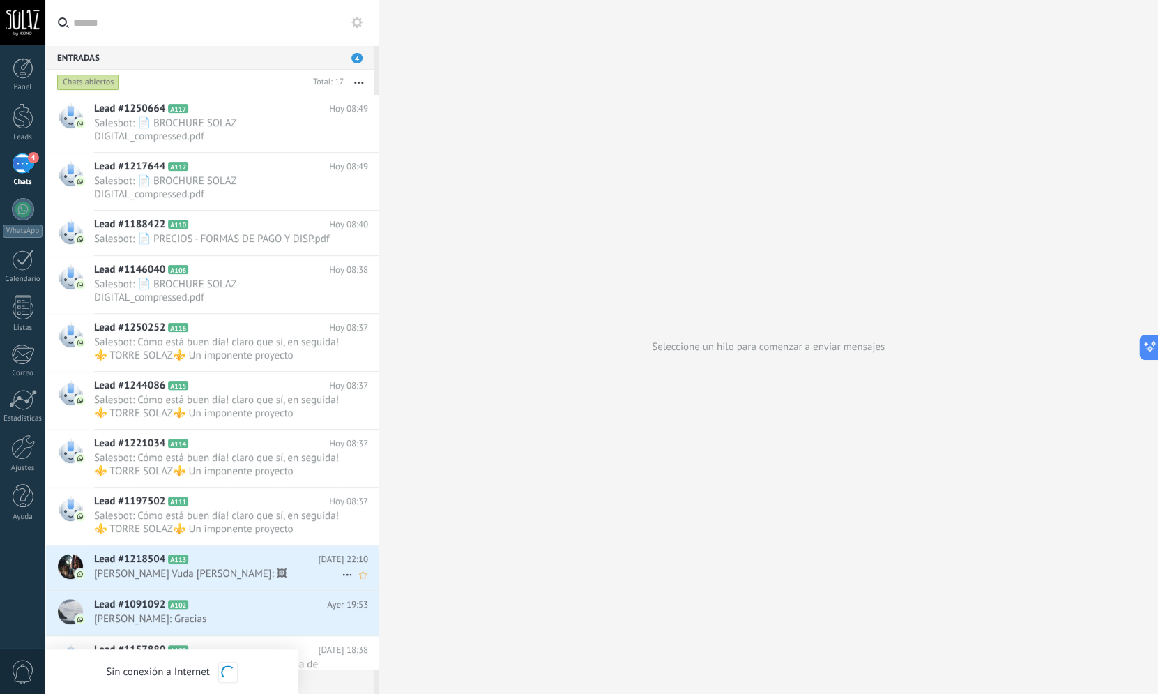
click at [178, 565] on h2 "Lead #1218504 A113" at bounding box center [206, 559] width 224 height 14
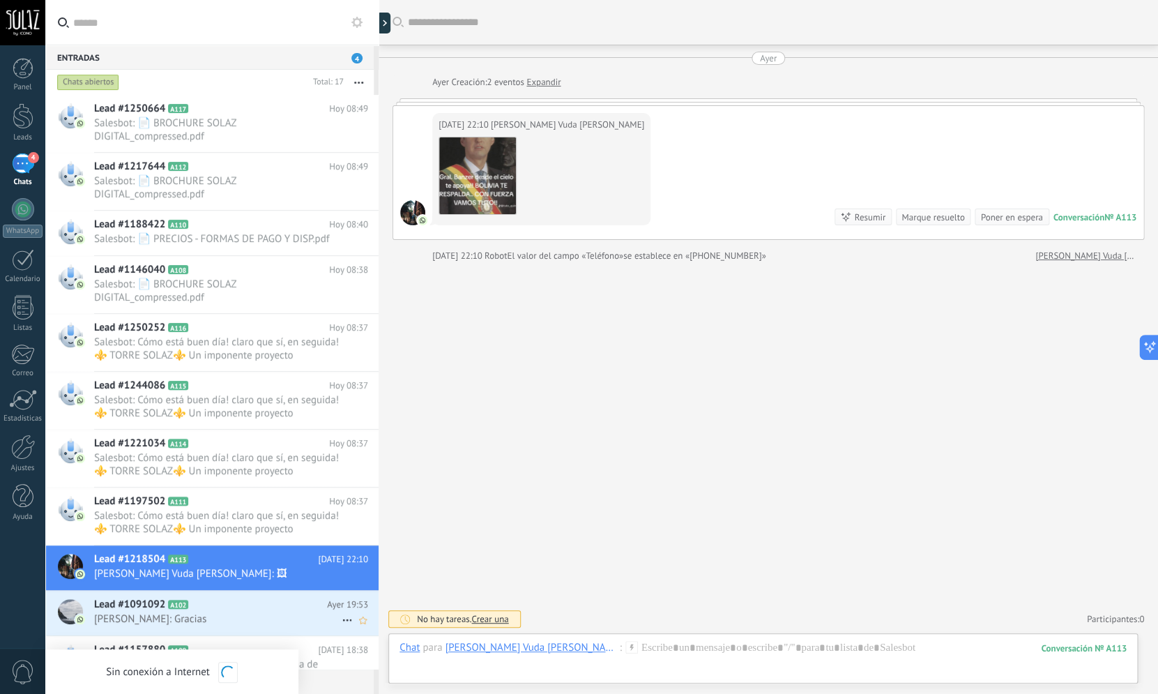
click at [131, 611] on div "Lead #1091092 A102 [DATE] 19:53 [PERSON_NAME]: Gracias" at bounding box center [236, 612] width 284 height 44
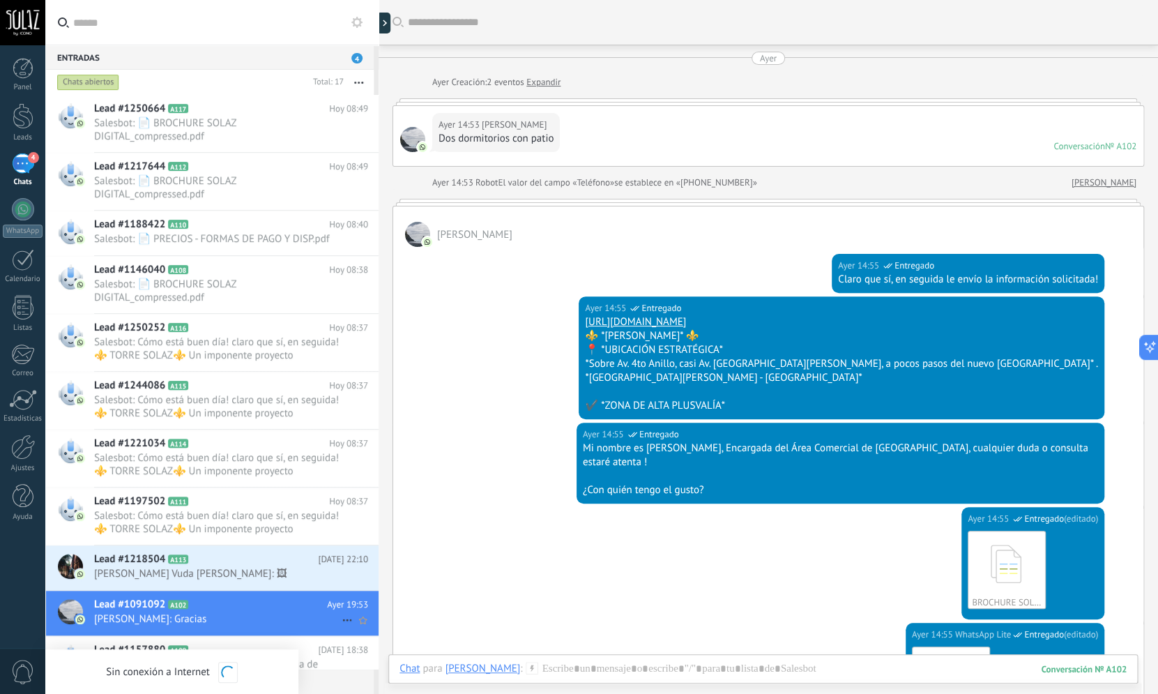
scroll to position [322, 0]
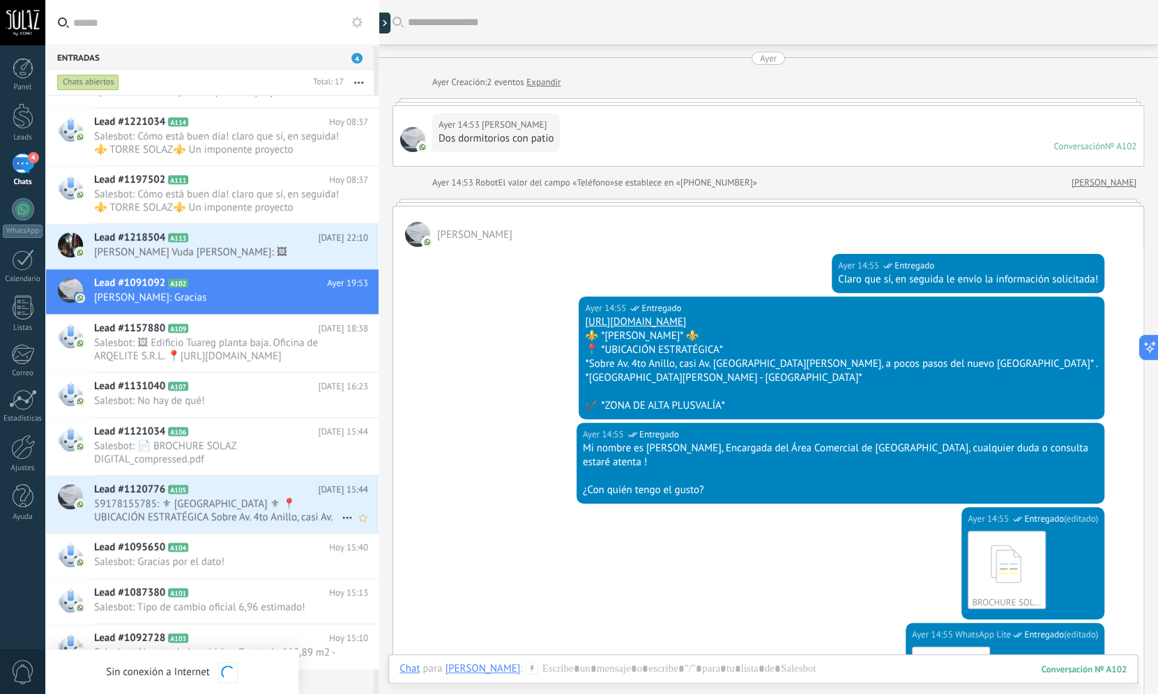
click at [158, 491] on span "Lead #1120776" at bounding box center [129, 489] width 71 height 14
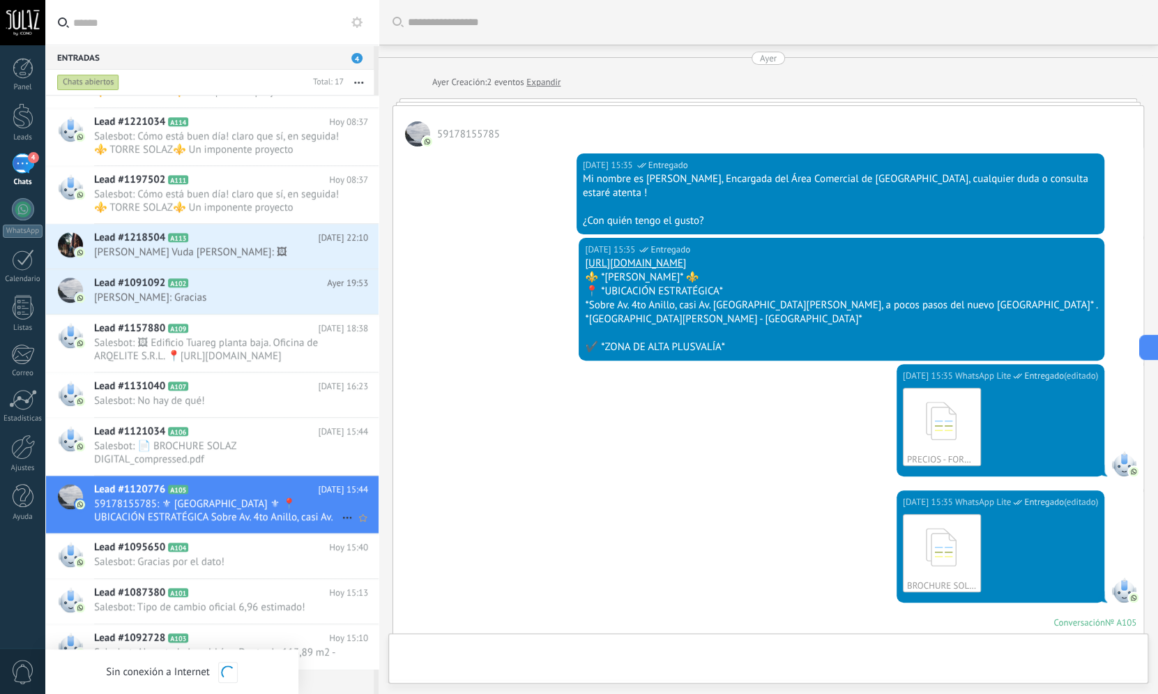
scroll to position [829, 0]
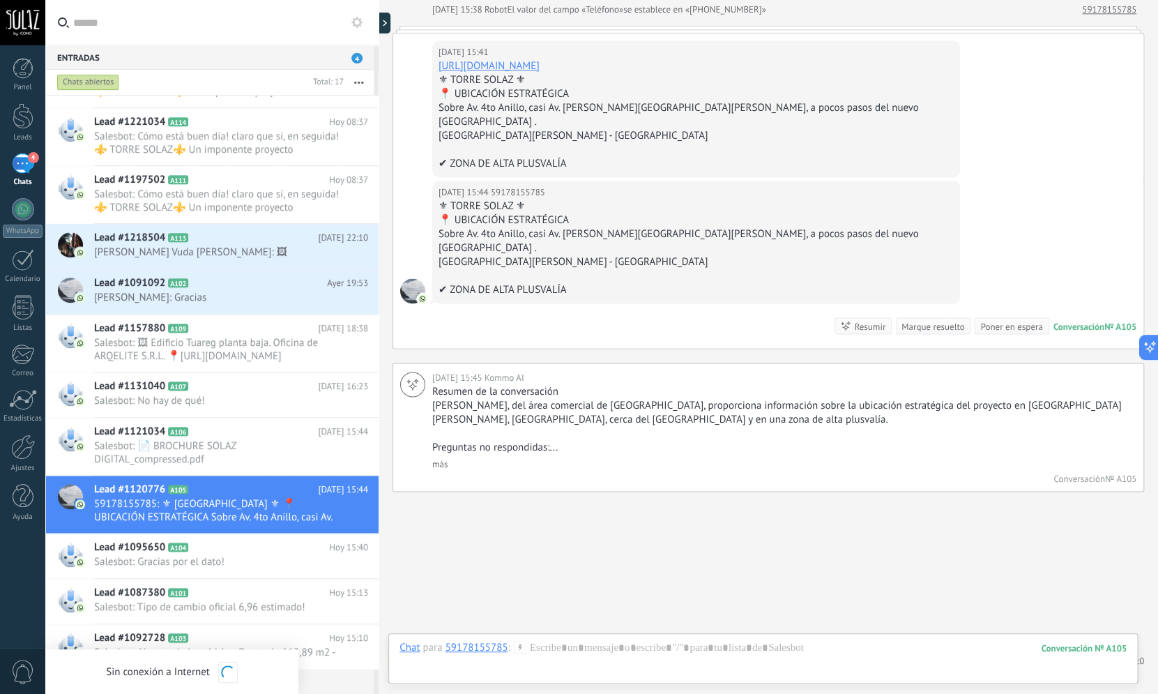
click at [21, 158] on div "4" at bounding box center [23, 163] width 22 height 20
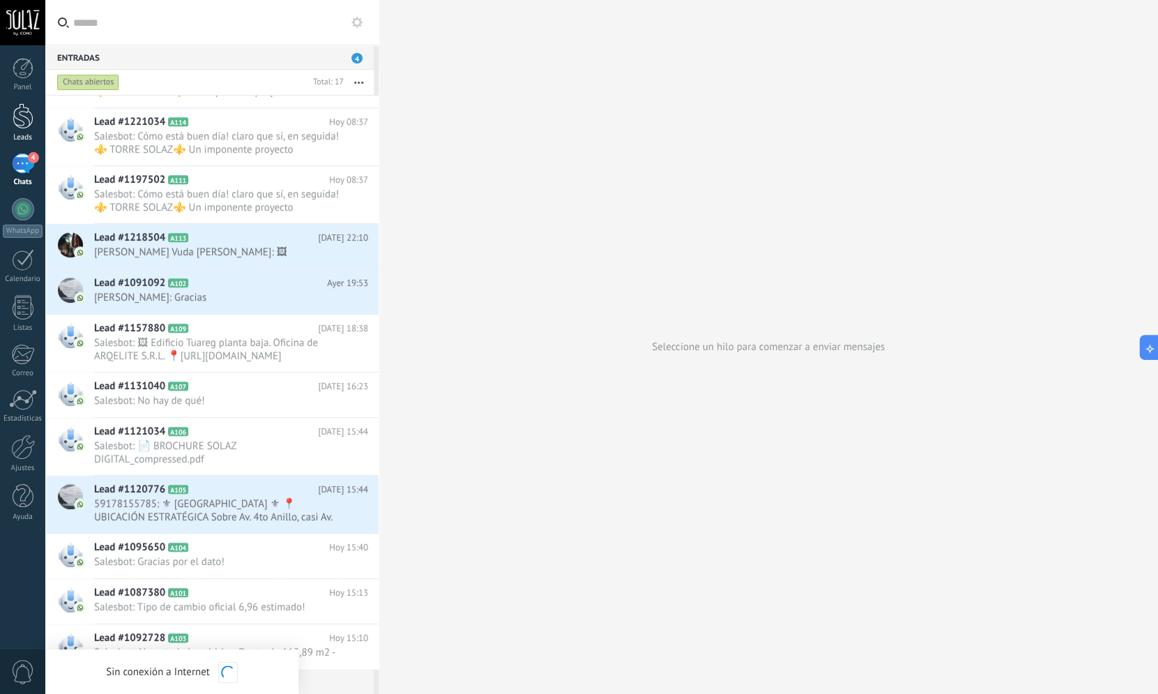
click at [17, 112] on div at bounding box center [23, 116] width 21 height 26
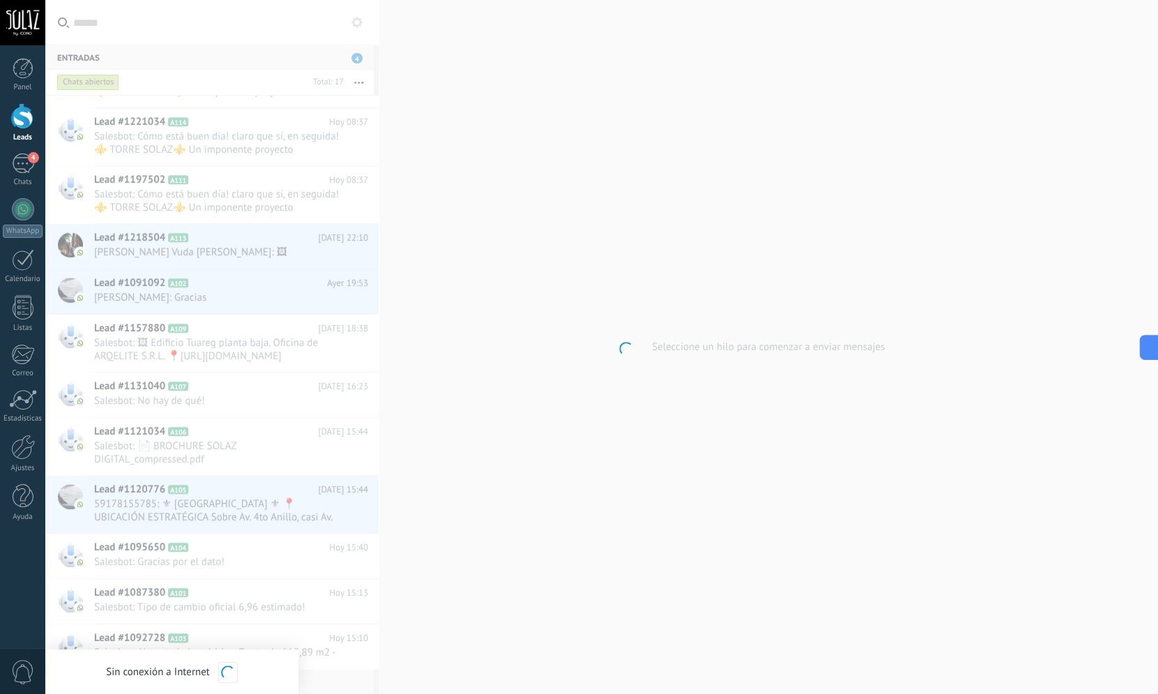
scroll to position [322, 0]
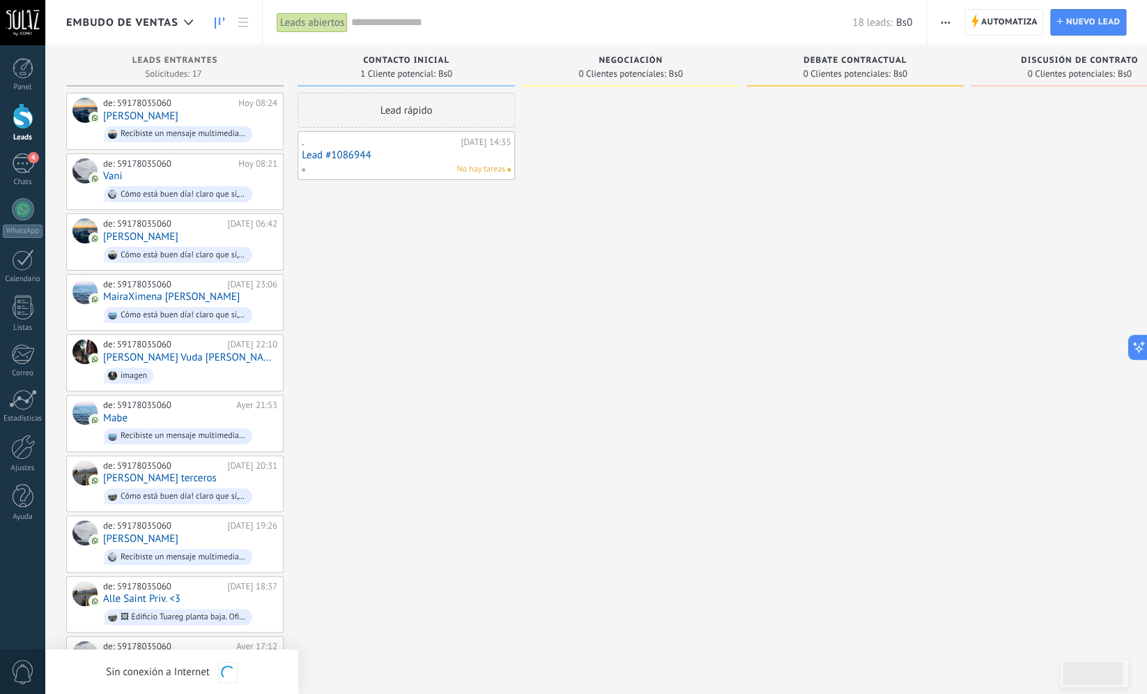
click at [512, 321] on div "Lead rápido . [DATE] 14:35 Lead #1086944 No hay tareas" at bounding box center [406, 604] width 217 height 1023
click at [518, 283] on div "Contacto inicial 1 Cliente potencial: Bs0 Lead rápido . [DATE] 14:35 Lead #1086…" at bounding box center [410, 580] width 224 height 1070
click at [546, 232] on div at bounding box center [630, 604] width 217 height 1023
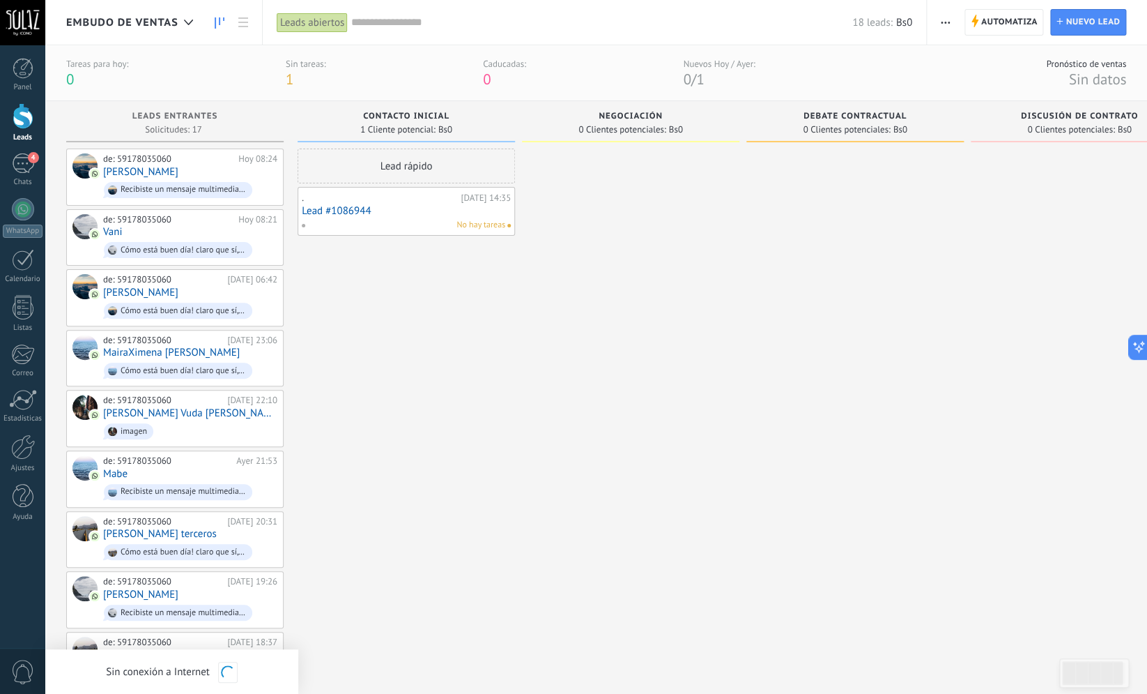
click at [297, 75] on div "Sin tareas: 1" at bounding box center [306, 73] width 40 height 31
click at [297, 63] on div "Sin tareas:" at bounding box center [306, 64] width 40 height 12
click at [286, 77] on div "Tareas para [DATE]: 0 Sin tareas: 1 Caducadas: 0 Nuevos [DATE] / [DATE]: 0 / 1" at bounding box center [410, 73] width 689 height 31
click at [287, 77] on span "1" at bounding box center [290, 79] width 8 height 19
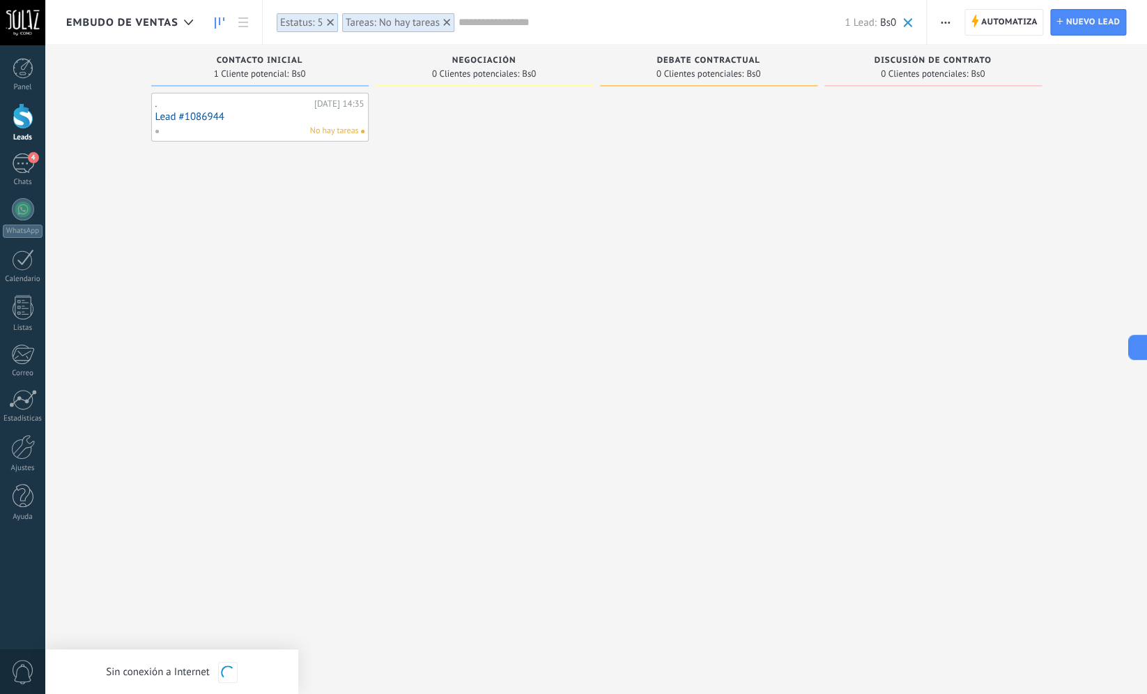
click at [339, 130] on span "No hay tareas" at bounding box center [334, 131] width 49 height 13
click at [264, 123] on div ". [DATE] 14:35 Lead #1086944 No hay tareas" at bounding box center [259, 117] width 209 height 40
click at [156, 118] on link "Lead #1086944" at bounding box center [259, 117] width 209 height 12
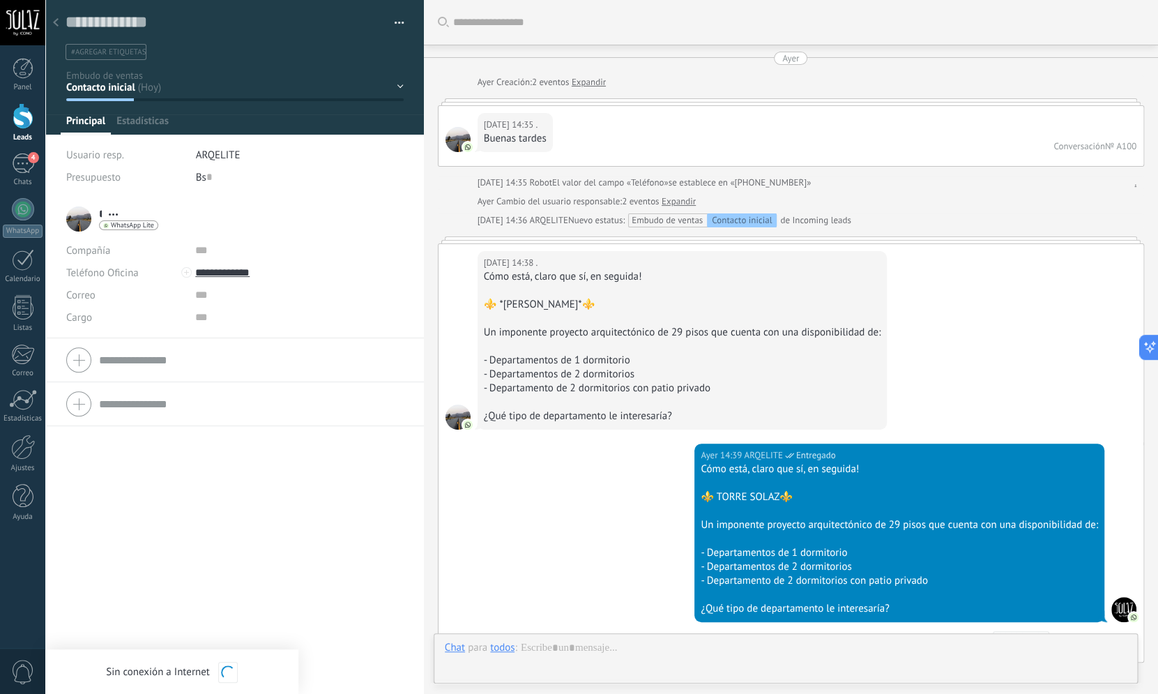
type textarea "**********"
